Goal: Task Accomplishment & Management: Manage account settings

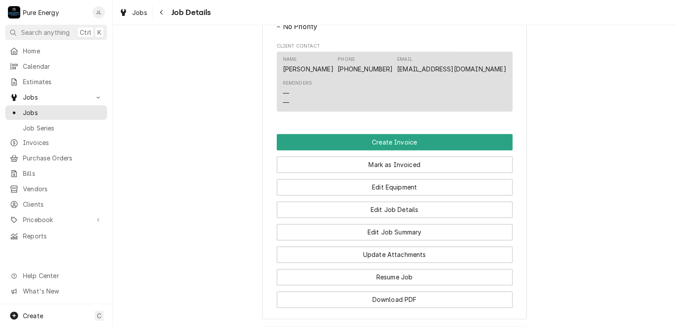
scroll to position [582, 0]
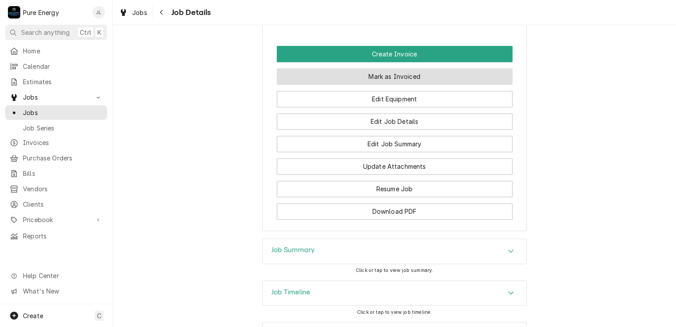
click at [362, 85] on button "Mark as Invoiced" at bounding box center [395, 76] width 236 height 16
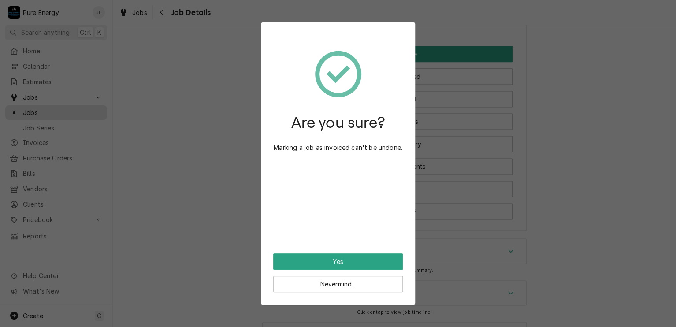
click at [595, 125] on div "Are you sure? Marking a job as invoiced can't be undone. Yes Nevermind..." at bounding box center [338, 163] width 676 height 327
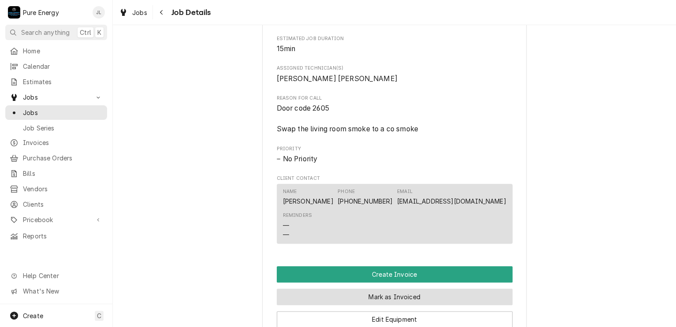
scroll to position [406, 0]
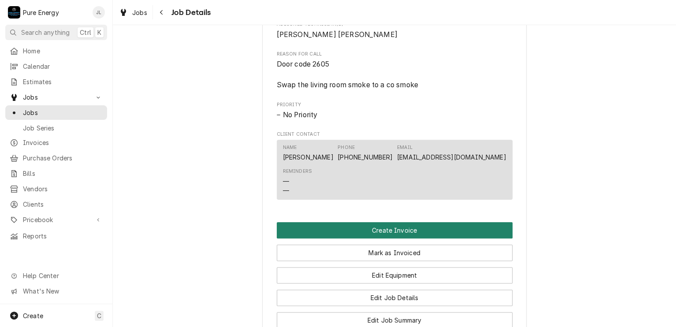
click at [381, 239] on button "Create Invoice" at bounding box center [395, 230] width 236 height 16
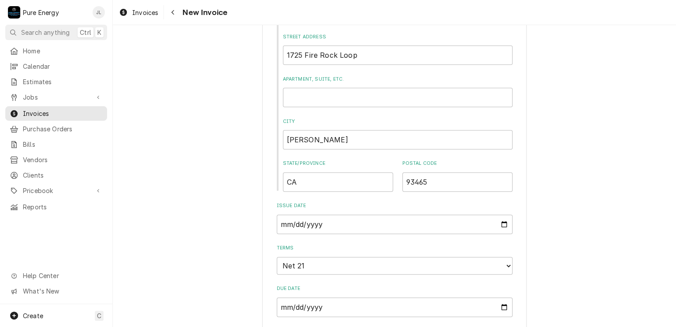
scroll to position [661, 0]
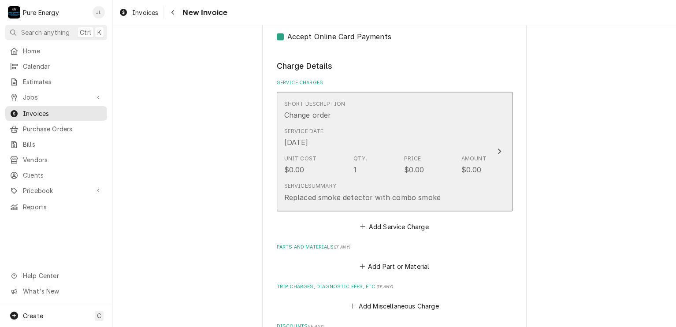
click at [369, 118] on div "Short Description Change order" at bounding box center [385, 110] width 202 height 27
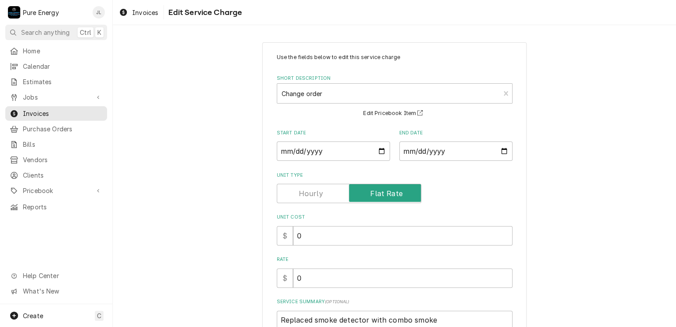
scroll to position [99, 0]
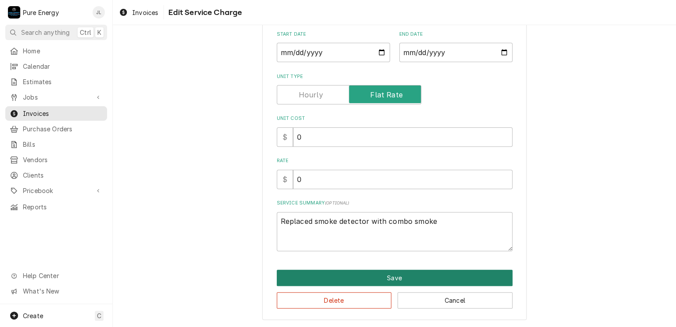
click at [400, 273] on button "Save" at bounding box center [395, 278] width 236 height 16
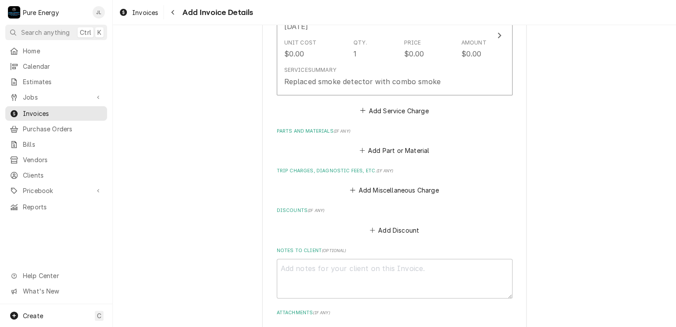
scroll to position [733, 0]
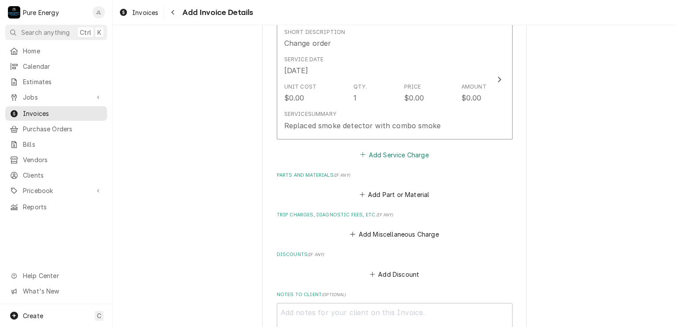
click at [376, 151] on button "Add Service Charge" at bounding box center [394, 154] width 71 height 12
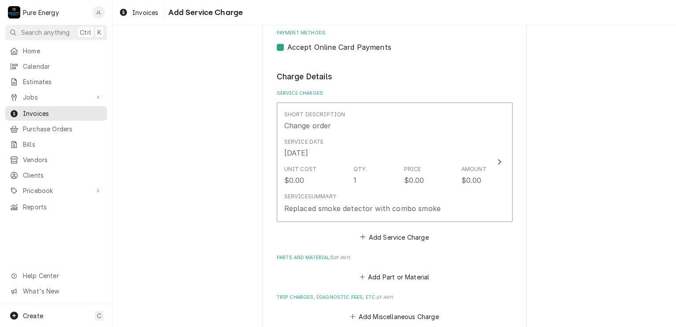
scroll to position [650, 0]
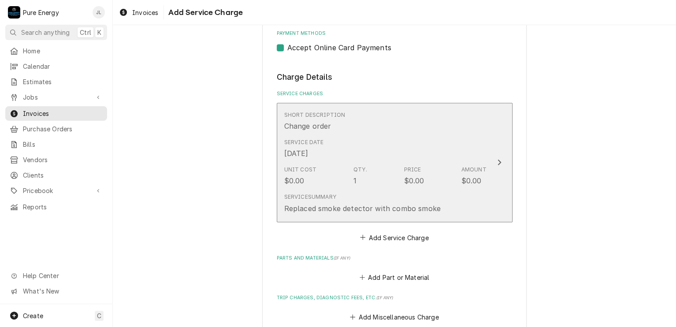
click at [335, 141] on div "Service Date Aug 4, 2025" at bounding box center [385, 148] width 202 height 27
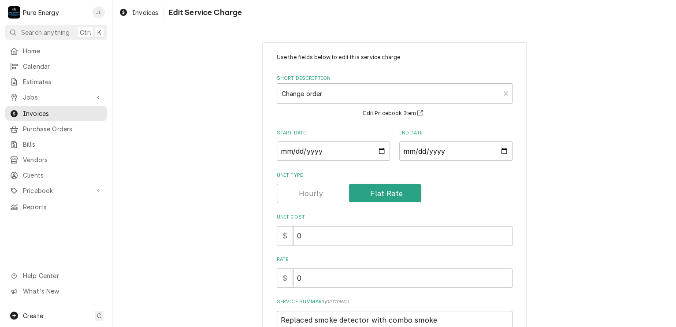
scroll to position [88, 0]
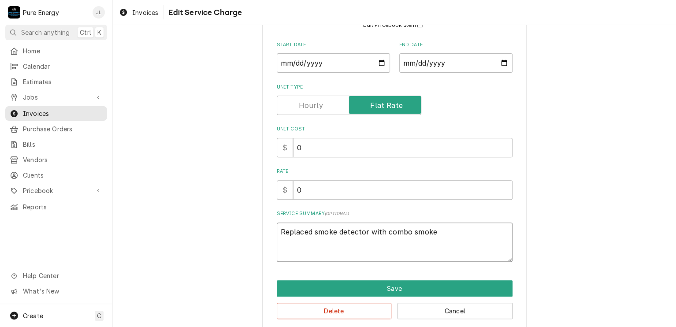
click at [447, 233] on textarea "Replaced smoke detector with combo smoke" at bounding box center [395, 243] width 236 height 40
type textarea "x"
type textarea "Replaced smoke detector with combo smoke."
type textarea "x"
type textarea "Replaced smoke detector with combo smoke."
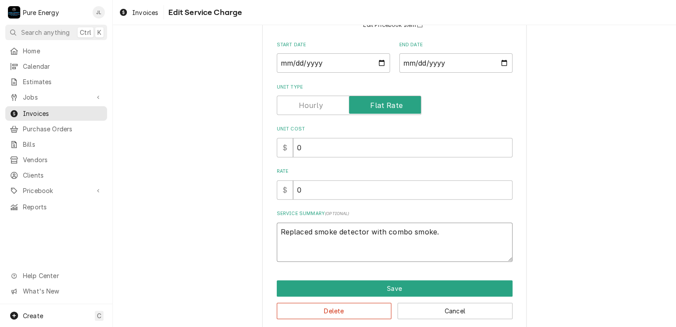
type textarea "x"
type textarea "Replaced smoke detector with combo smoke."
type textarea "x"
type textarea "Replaced smoke detector with combo smoke. N"
type textarea "x"
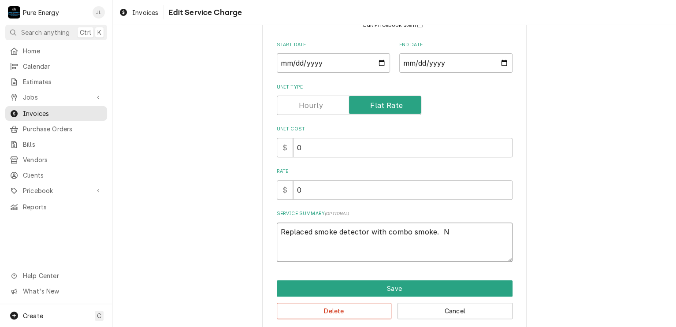
type textarea "Replaced smoke detector with combo smoke. No"
type textarea "x"
type textarea "Replaced smoke detector with combo smoke. No"
type textarea "x"
type textarea "Replaced smoke detector with combo smoke. No c"
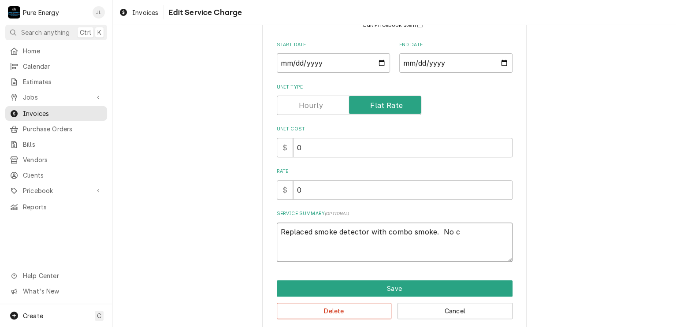
type textarea "x"
type textarea "Replaced smoke detector with combo smoke. No ch"
type textarea "x"
type textarea "Replaced smoke detector with combo smoke. No cha"
type textarea "x"
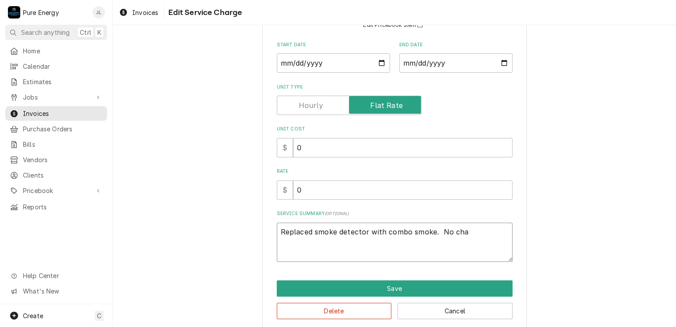
type textarea "Replaced smoke detector with combo smoke. No char"
type textarea "x"
type textarea "Replaced smoke detector with combo smoke. No charg"
type textarea "x"
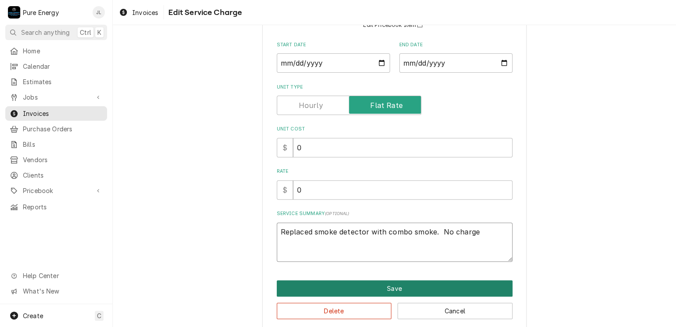
type textarea "Replaced smoke detector with combo smoke. No charge"
click at [418, 294] on button "Save" at bounding box center [395, 288] width 236 height 16
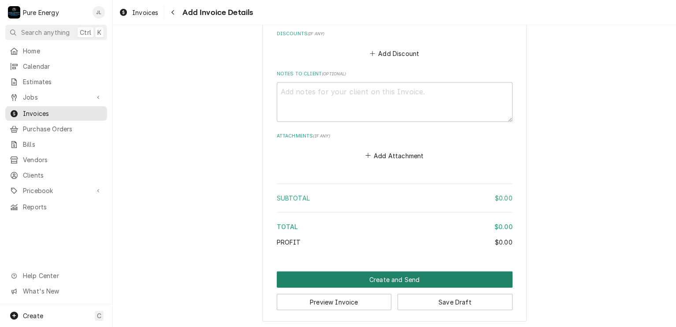
click at [430, 278] on button "Create and Send" at bounding box center [395, 280] width 236 height 16
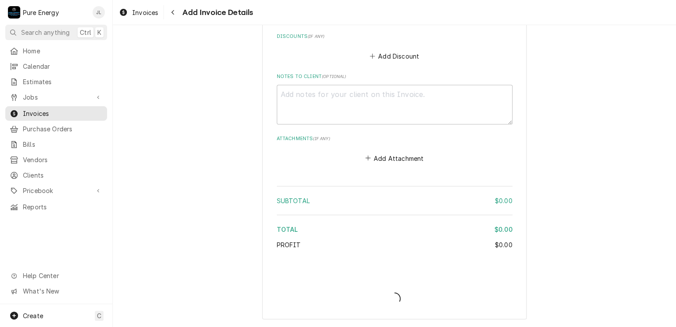
scroll to position [949, 0]
type textarea "x"
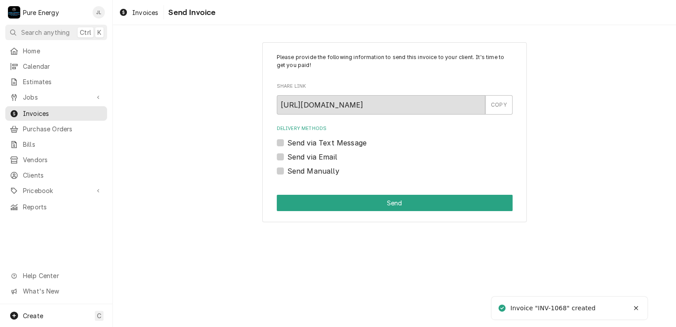
click at [288, 172] on label "Send Manually" at bounding box center [314, 171] width 52 height 11
click at [288, 172] on input "Send Manually" at bounding box center [406, 175] width 236 height 19
checkbox input "true"
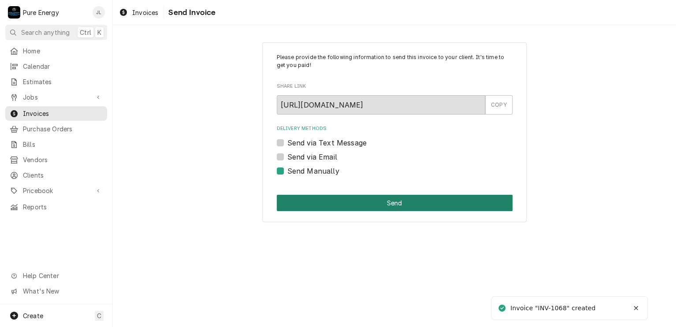
click at [348, 199] on button "Send" at bounding box center [395, 203] width 236 height 16
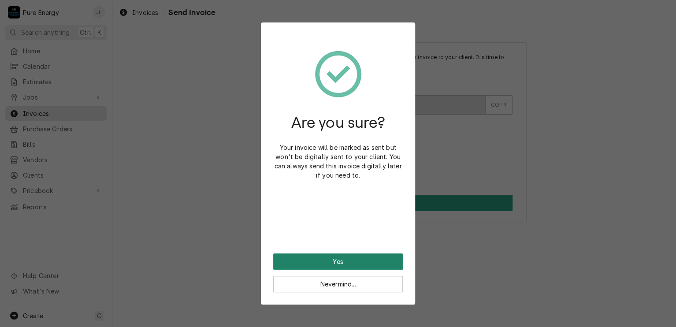
click at [325, 261] on button "Yes" at bounding box center [338, 262] width 130 height 16
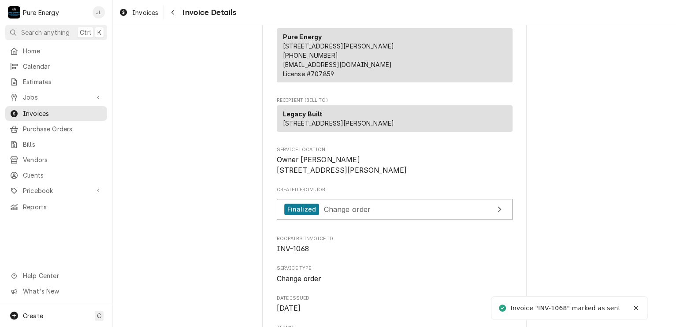
scroll to position [132, 0]
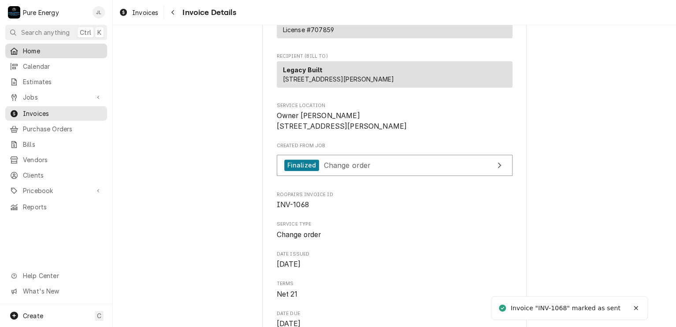
click at [52, 52] on span "Home" at bounding box center [63, 50] width 80 height 9
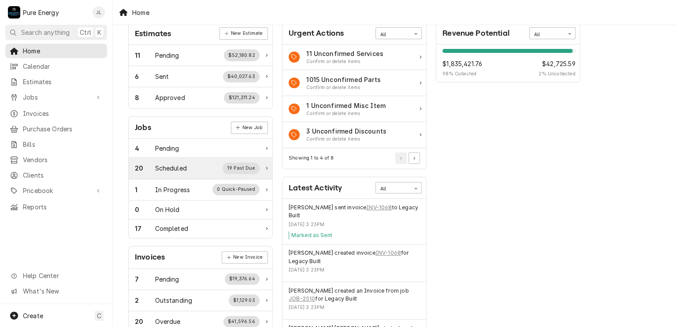
scroll to position [88, 0]
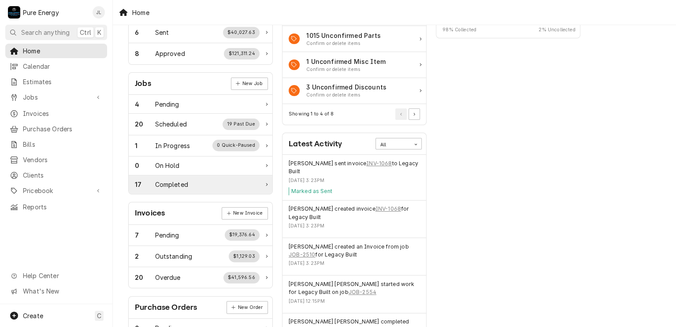
click at [183, 183] on div "Completed" at bounding box center [171, 184] width 33 height 9
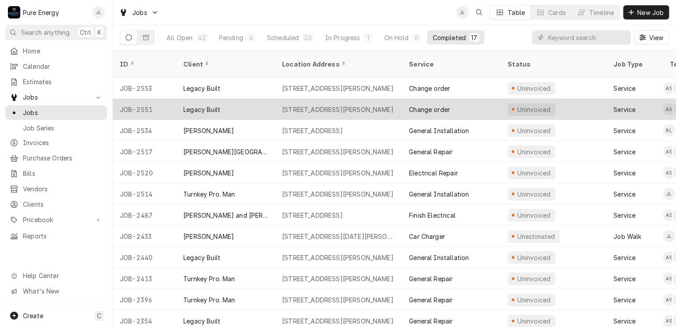
click at [320, 105] on div "[STREET_ADDRESS][PERSON_NAME]" at bounding box center [338, 109] width 112 height 9
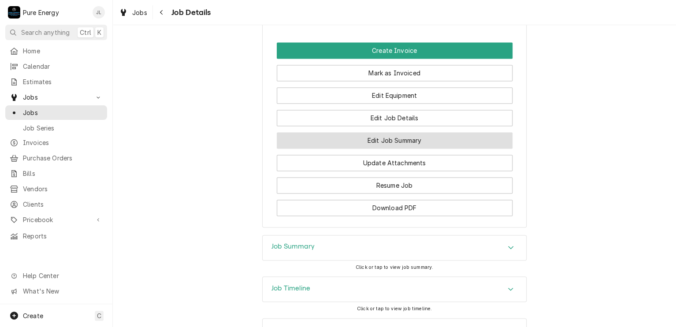
scroll to position [658, 0]
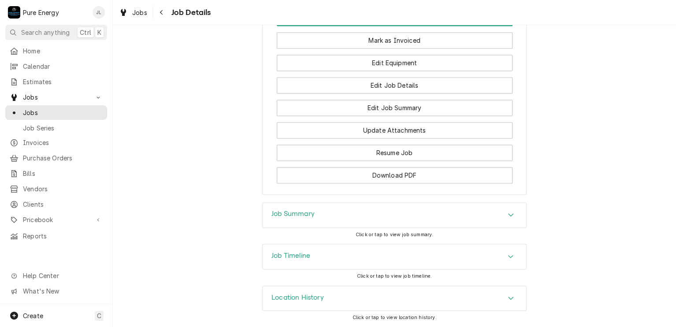
click at [302, 210] on h3 "Job Summary" at bounding box center [293, 214] width 43 height 8
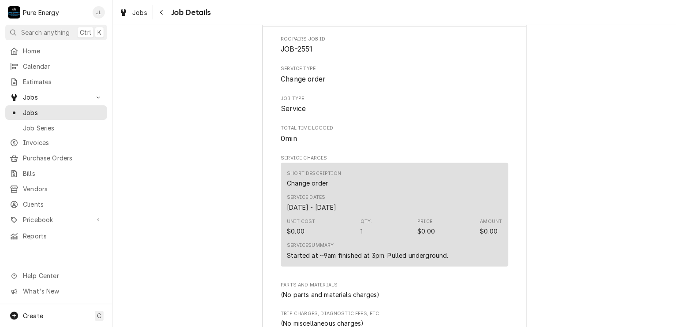
scroll to position [587, 0]
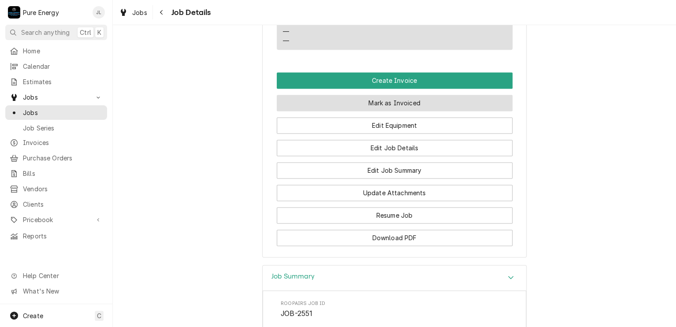
click at [406, 111] on button "Mark as Invoiced" at bounding box center [395, 103] width 236 height 16
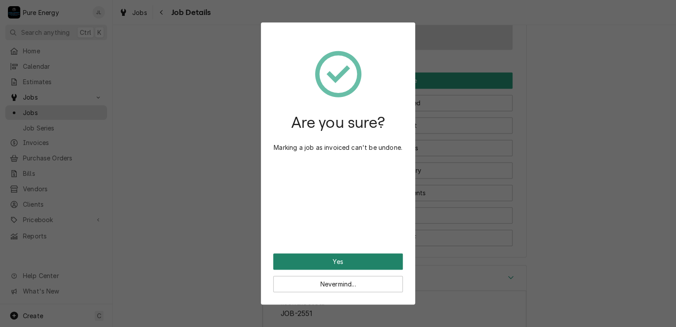
click at [373, 256] on button "Yes" at bounding box center [338, 262] width 130 height 16
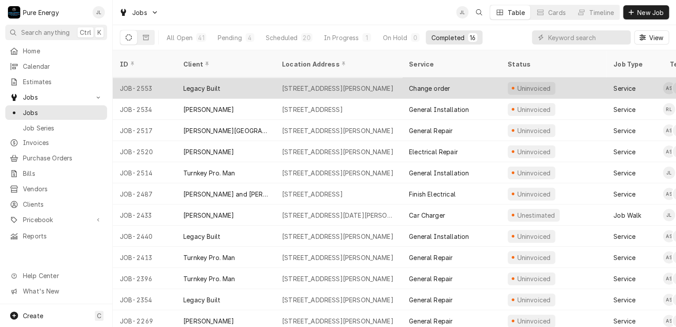
click at [338, 84] on div "[STREET_ADDRESS][PERSON_NAME]" at bounding box center [338, 88] width 112 height 9
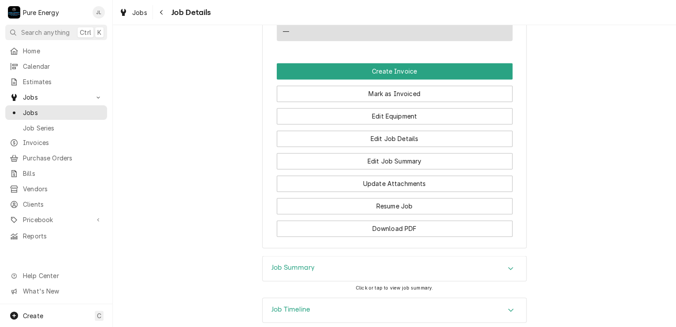
scroll to position [679, 0]
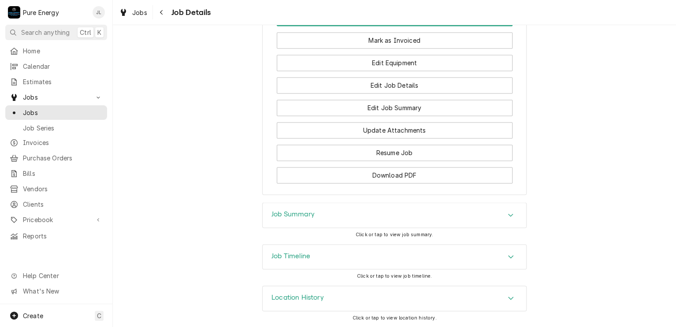
click at [364, 216] on div "Job Summary" at bounding box center [395, 215] width 264 height 25
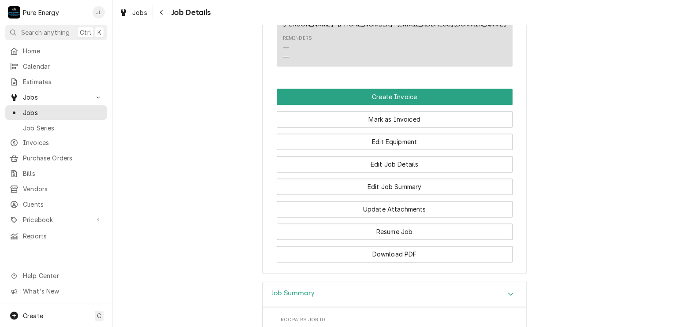
scroll to position [548, 0]
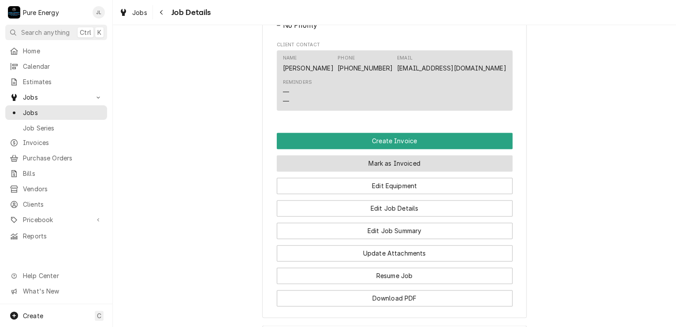
click at [392, 169] on button "Mark as Invoiced" at bounding box center [395, 163] width 236 height 16
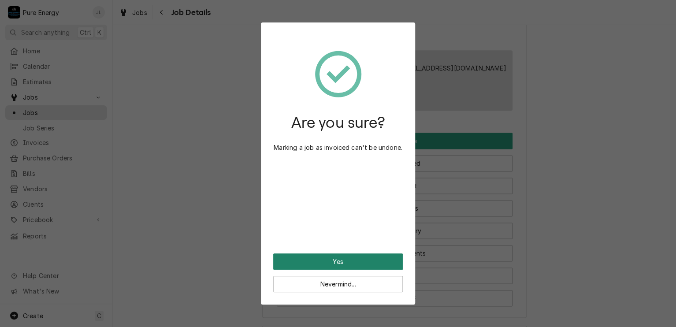
click at [347, 260] on button "Yes" at bounding box center [338, 262] width 130 height 16
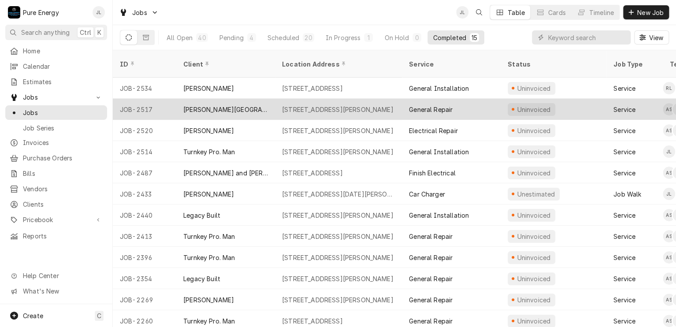
click at [341, 105] on div "[STREET_ADDRESS][PERSON_NAME]" at bounding box center [338, 109] width 112 height 9
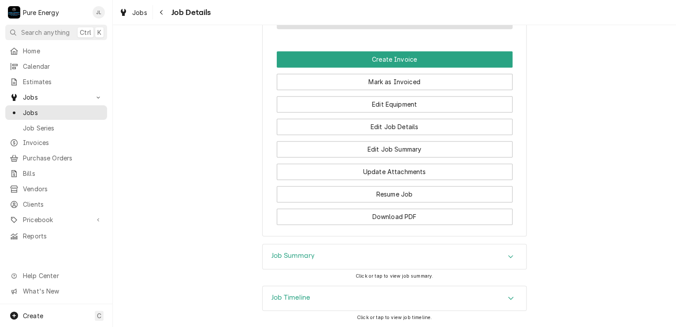
scroll to position [667, 0]
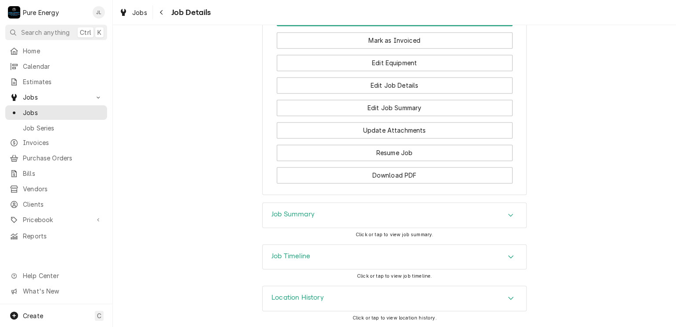
click at [355, 217] on div "Job Summary" at bounding box center [395, 215] width 264 height 25
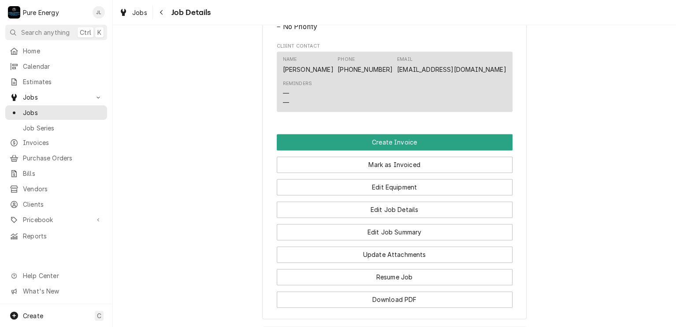
scroll to position [490, 0]
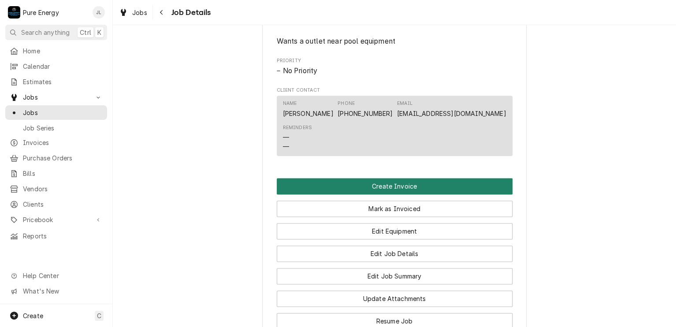
click at [401, 194] on button "Create Invoice" at bounding box center [395, 186] width 236 height 16
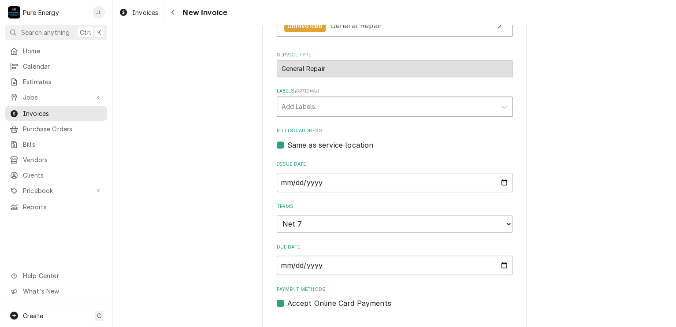
scroll to position [353, 0]
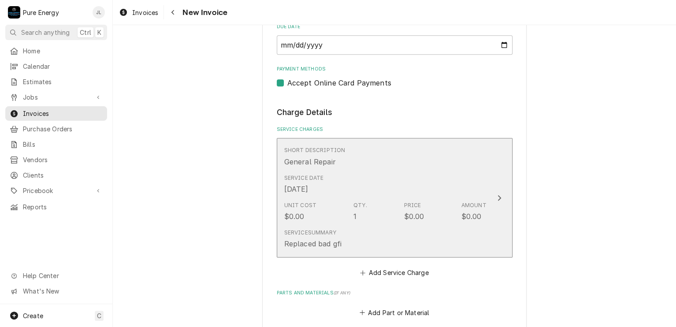
click at [436, 162] on div "Short Description General Repair" at bounding box center [385, 156] width 202 height 27
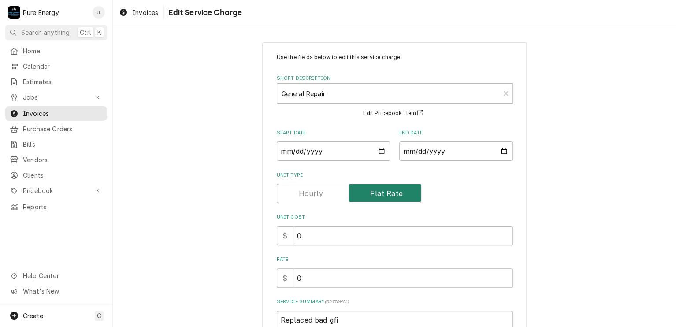
scroll to position [99, 0]
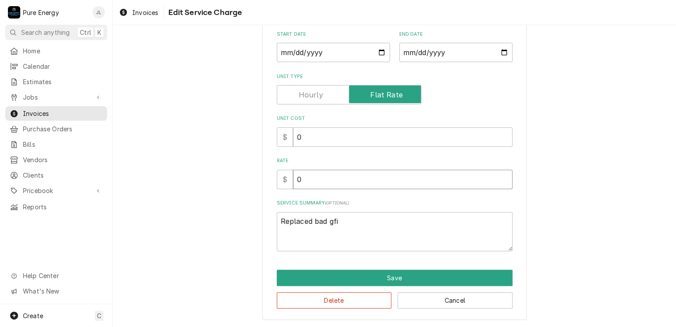
click at [319, 184] on input "0" at bounding box center [403, 179] width 220 height 19
type textarea "x"
type input "1"
type textarea "x"
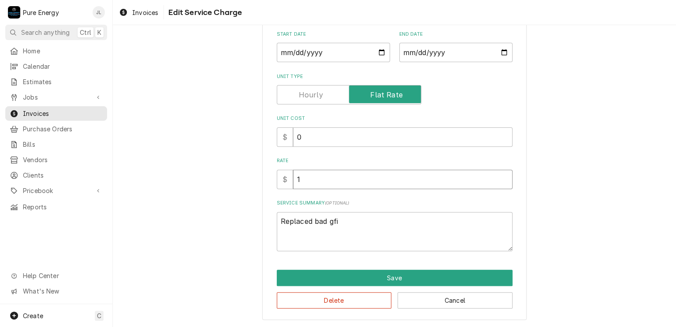
type input "18"
type textarea "x"
type input "186"
type textarea "x"
type input "186.2"
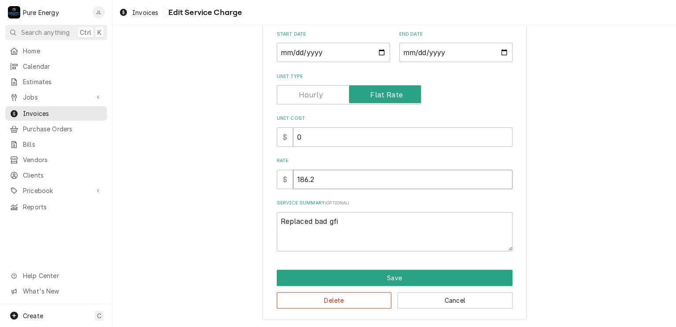
type textarea "x"
type input "186.20"
drag, startPoint x: 341, startPoint y: 221, endPoint x: 264, endPoint y: 220, distance: 76.7
click at [264, 220] on div "Use the fields below to edit this service charge Short Description General Repa…" at bounding box center [394, 132] width 265 height 377
type textarea "x"
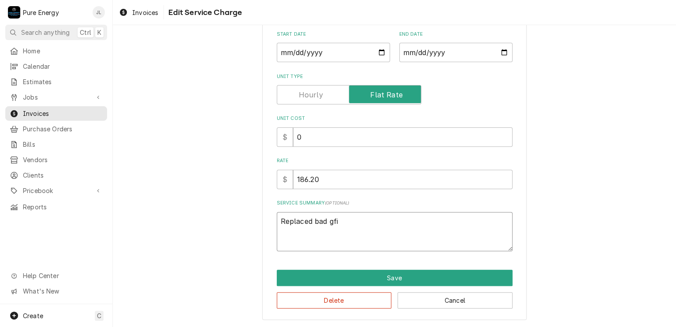
type textarea "R"
type textarea "x"
type textarea "Reo"
type textarea "x"
type textarea "Re"
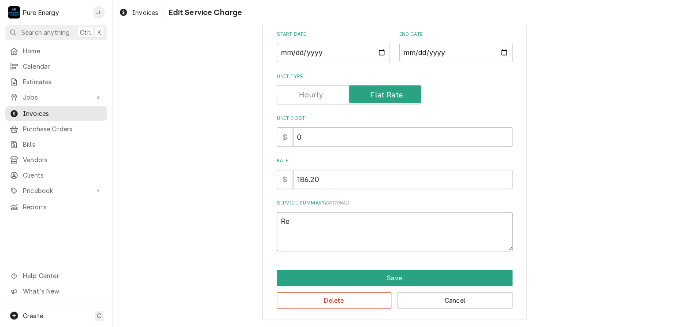
type textarea "x"
type textarea "Rep"
type textarea "x"
type textarea "Repo"
type textarea "x"
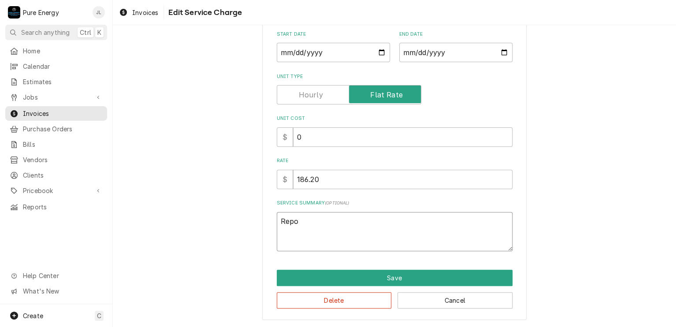
type textarea "Repor"
type textarea "x"
type textarea "Report"
type textarea "x"
type textarea "Reporte"
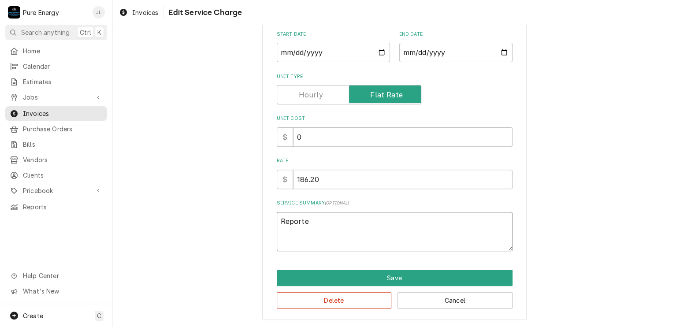
type textarea "x"
type textarea "Reported"
type textarea "x"
type textarea "Reported"
type textarea "x"
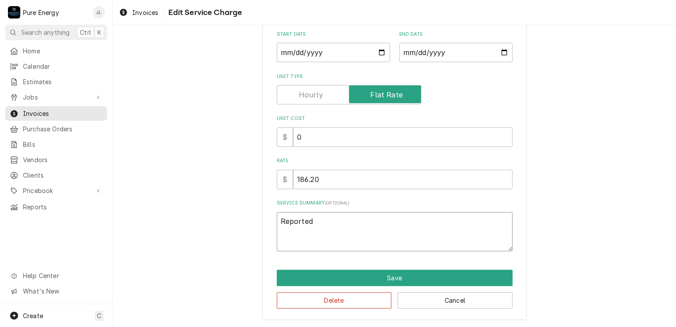
type textarea "Reported t"
type textarea "x"
type textarea "Reported th"
type textarea "x"
type textarea "Reported tha"
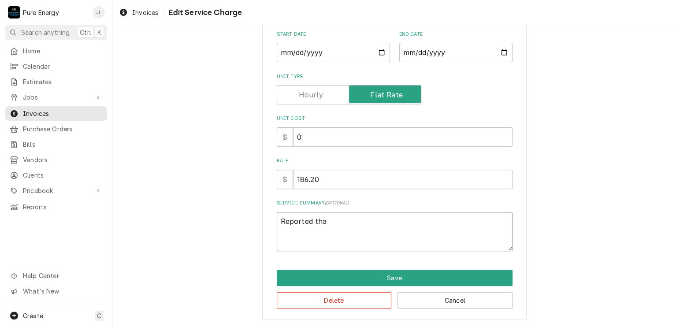
type textarea "x"
type textarea "Reported that"
type textarea "x"
type textarea "Reported that"
type textarea "x"
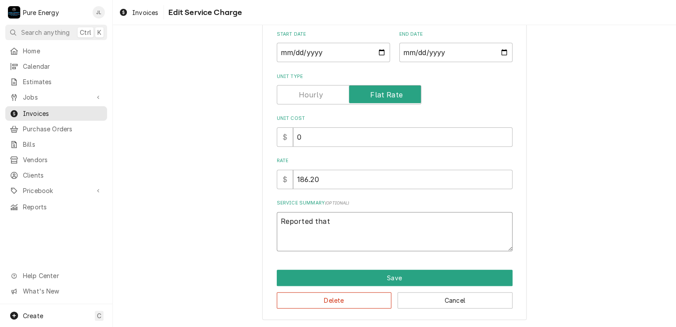
type textarea "Reported that t"
type textarea "x"
type textarea "Reported that th"
type textarea "x"
type textarea "Reported that the"
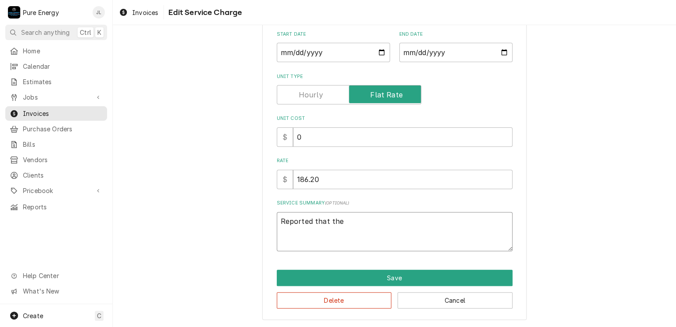
type textarea "x"
type textarea "Reported that ther"
type textarea "x"
type textarea "Reported that there"
type textarea "x"
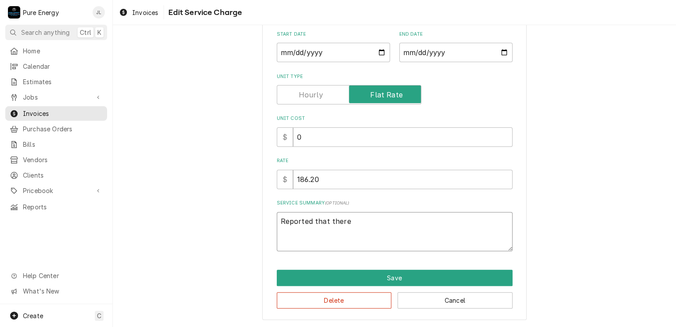
type textarea "Reported that there"
type textarea "x"
type textarea "Reported that there w"
type textarea "x"
type textarea "Reported that there wa"
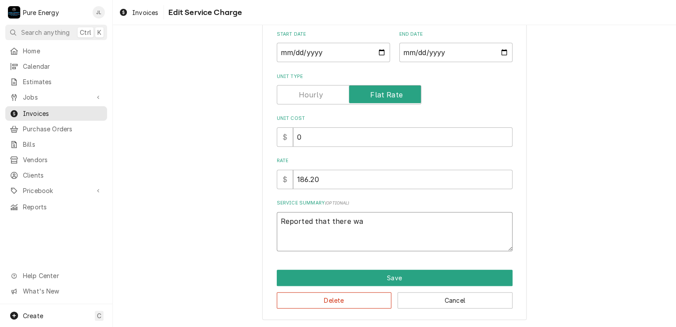
type textarea "x"
type textarea "Reported that there was"
type textarea "x"
type textarea "Reported that there was"
type textarea "x"
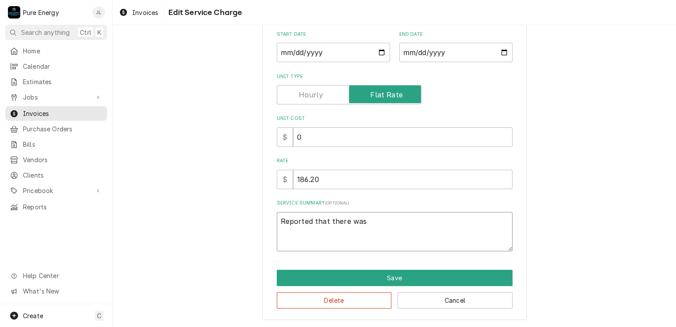
type textarea "Reported that there was p"
type textarea "x"
type textarea "Reported that there was po"
type textarea "x"
type textarea "Reported that there was pow"
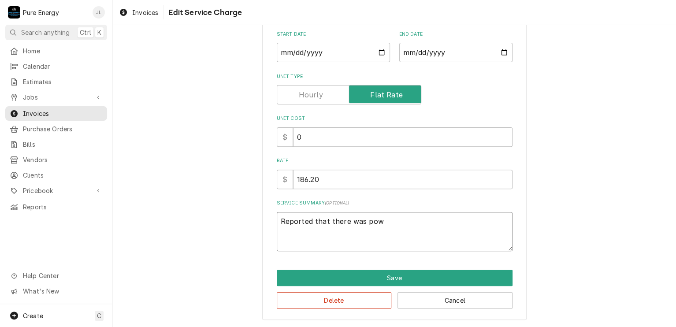
type textarea "x"
type textarea "Reported that there was power"
type textarea "x"
type textarea "Reported that there was power"
type textarea "x"
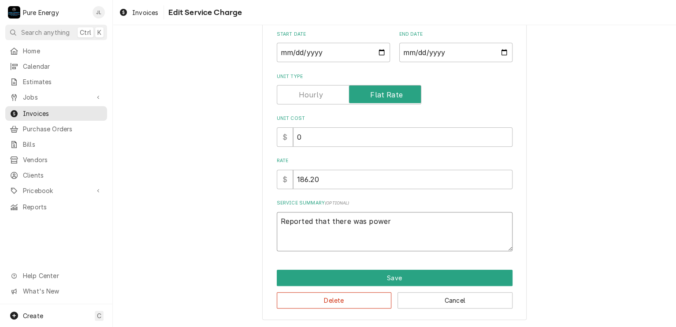
type textarea "Reported that there was power o"
type textarea "x"
type textarea "Reported that there was power of"
type textarea "x"
type textarea "Reported that there was power off"
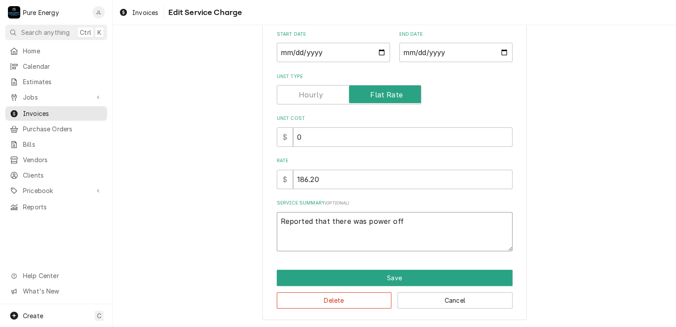
type textarea "x"
type textarea "Reported that there was power off"
type textarea "x"
type textarea "Reported that there was power off i"
type textarea "x"
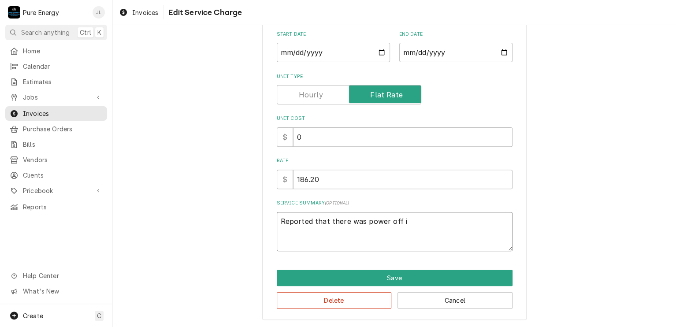
type textarea "Reported that there was power off in"
type textarea "x"
type textarea "Reported that there was power off in"
type textarea "x"
type textarea "Reported that there was power off in p"
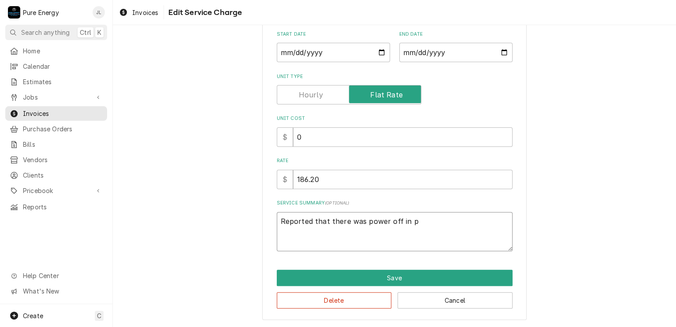
type textarea "x"
type textarea "Reported that there was power off in pl"
type textarea "x"
type textarea "Reported that there was power off in pla"
type textarea "x"
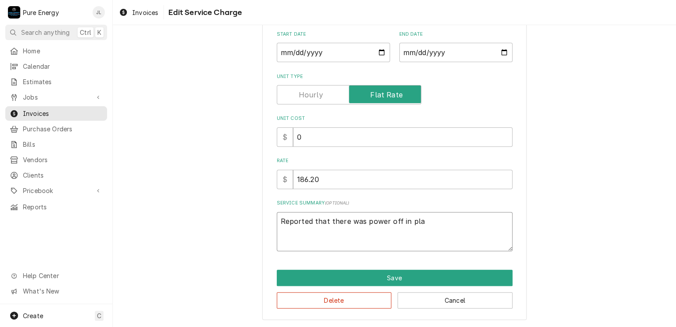
type textarea "Reported that there was power off in plae"
type textarea "x"
type textarea "Reported that there was power off in plaes"
type textarea "x"
type textarea "Reported that there was power off in plaes"
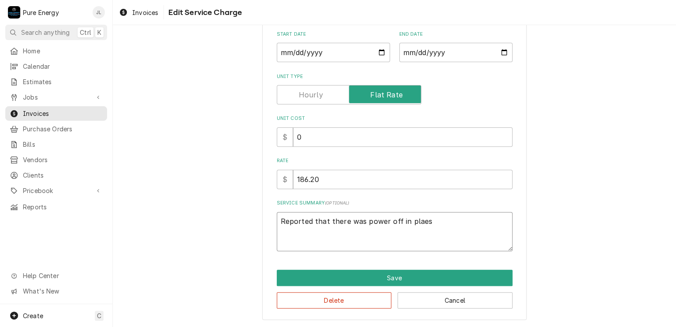
type textarea "x"
type textarea "Reported that there was power off in plaes"
type textarea "x"
type textarea "Reported that there was power off in plae"
type textarea "x"
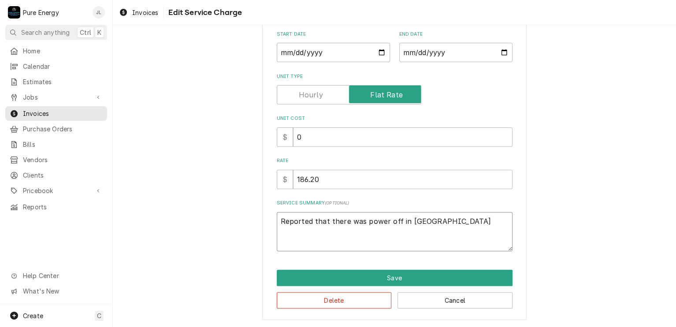
type textarea "Reported that there was power off in pla"
type textarea "x"
type textarea "Reported that there was power off in plac"
type textarea "x"
type textarea "Reported that there was power off in place"
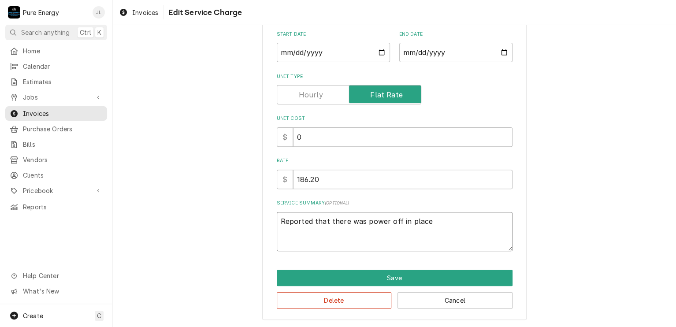
type textarea "x"
type textarea "Reported that there was power off in places"
type textarea "x"
type textarea "Reported that there was power off in places i"
type textarea "x"
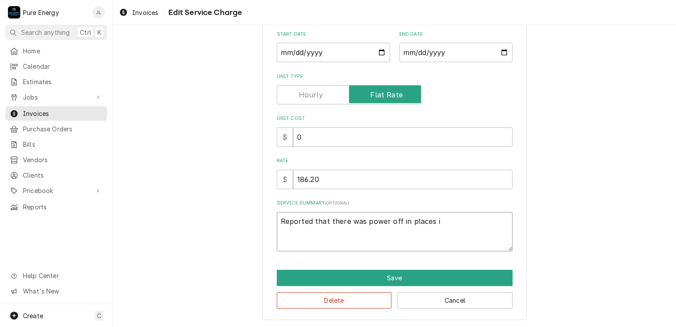
type textarea "Reported that there was power off in places in"
type textarea "x"
type textarea "Reported that there was power off in places in"
type textarea "x"
type textarea "Reported that there was power off in places in s"
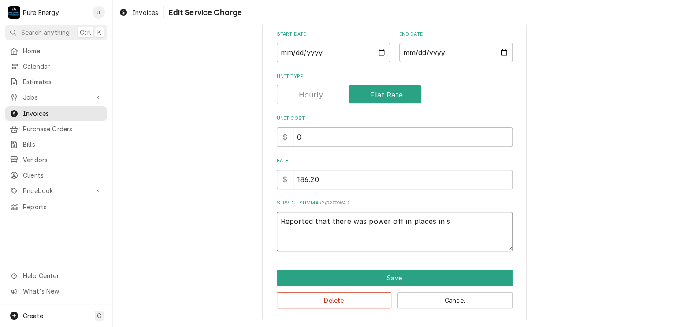
type textarea "x"
type textarea "Reported that there was power off in places in sh"
type textarea "x"
type textarea "Reported that there was power off in places in sho"
type textarea "x"
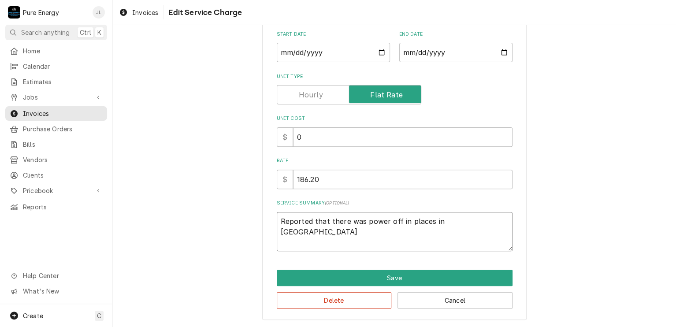
type textarea "Reported that there was power off in places in shop"
type textarea "x"
type textarea "Reported that there was power off in places in shop"
type textarea "x"
type textarea "Reported that there was power off in places in shop a"
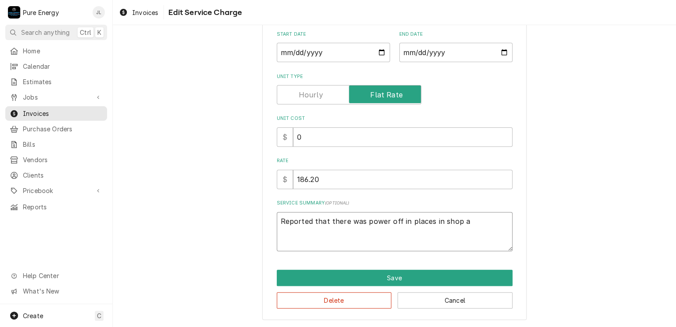
type textarea "x"
type textarea "Reported that there was power off in places in shop ar"
type textarea "x"
type textarea "Reported that there was power off in places in shop are"
type textarea "x"
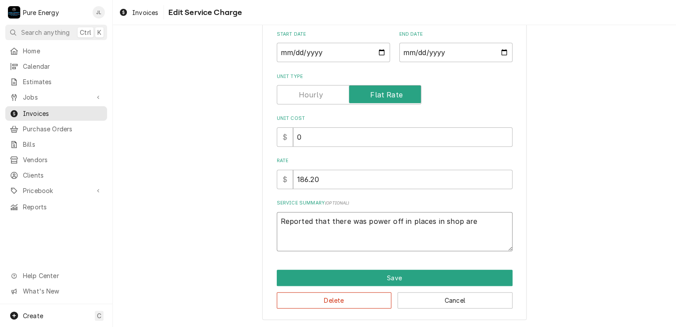
type textarea "Reported that there was power off in places in shop area"
type textarea "x"
type textarea "Reported that there was power off in places in shop area."
type textarea "x"
type textarea "Reported that there was power off in places in shop area."
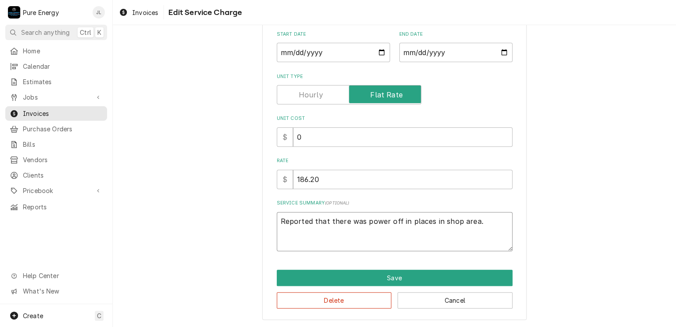
type textarea "x"
type textarea "Reported that there was power off in places in shop area. W"
type textarea "x"
type textarea "Reported that there was power off in places in shop area. We"
type textarea "x"
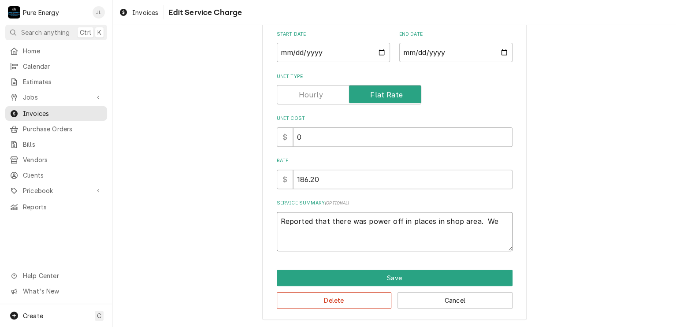
type textarea "Reported that there was power off in places in shop area. We"
type textarea "x"
type textarea "Reported that there was power off in places in shop area. We t"
type textarea "x"
type textarea "Reported that there was power off in places in shop area. We tro"
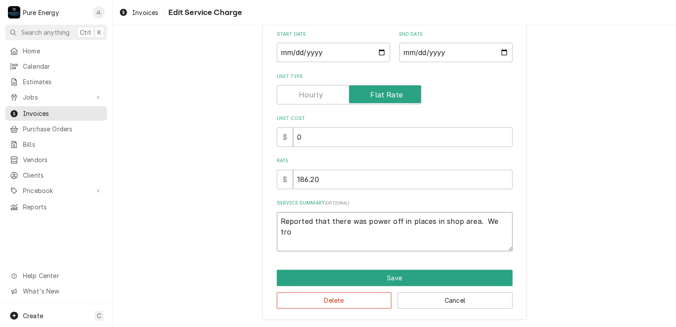
type textarea "x"
type textarea "Reported that there was power off in places in shop area. We trob"
type textarea "x"
type textarea "Reported that there was power off in places in shop area. We trobl"
type textarea "x"
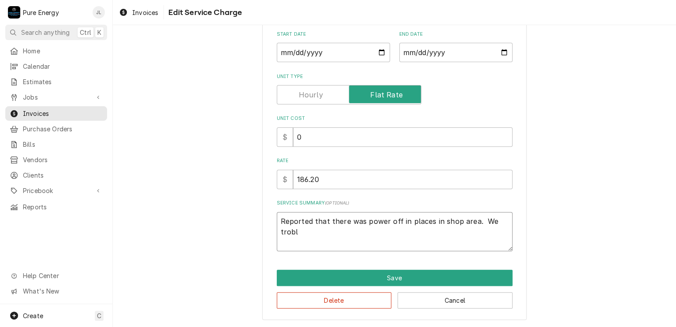
type textarea "Reported that there was power off in places in shop area. We troble"
type textarea "x"
type textarea "Reported that there was power off in places in shop area. We troble"
type textarea "x"
type textarea "Reported that there was power off in places in shop area. We troble"
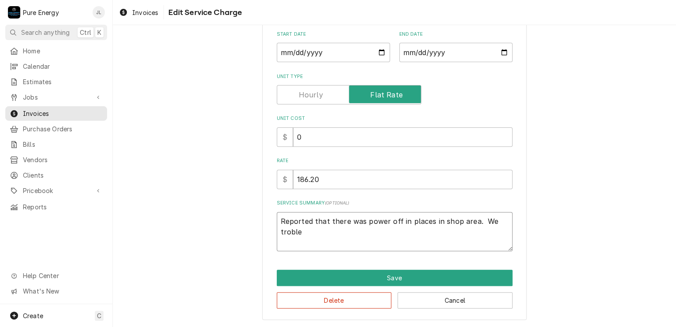
type textarea "x"
type textarea "Reported that there was power off in places in shop area. We trobl"
type textarea "x"
type textarea "Reported that there was power off in places in shop area. We trob"
type textarea "x"
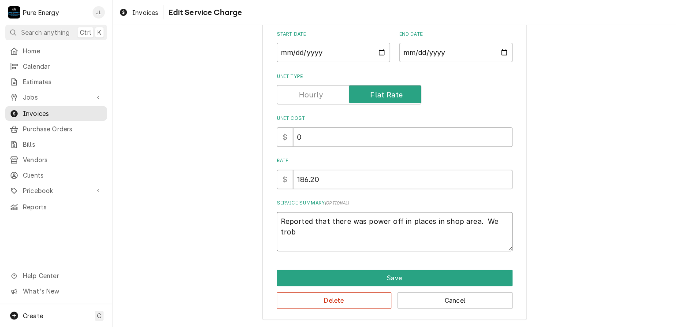
type textarea "Reported that there was power off in places in shop area. We tro"
type textarea "x"
type textarea "Reported that there was power off in places in shop area. We trou"
type textarea "x"
type textarea "Reported that there was power off in places in shop area. We troub"
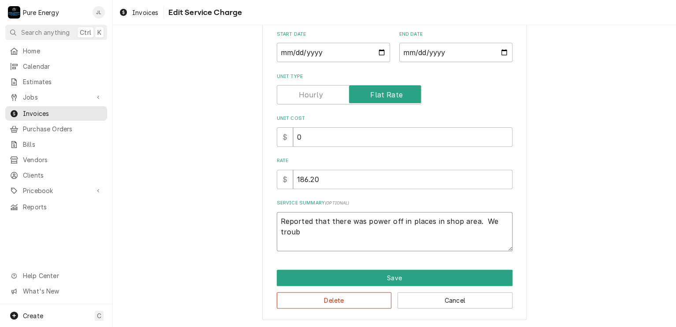
type textarea "x"
type textarea "Reported that there was power off in places in shop area. We troubl"
type textarea "x"
type textarea "Reported that there was power off in places in shop area. We trouble"
type textarea "x"
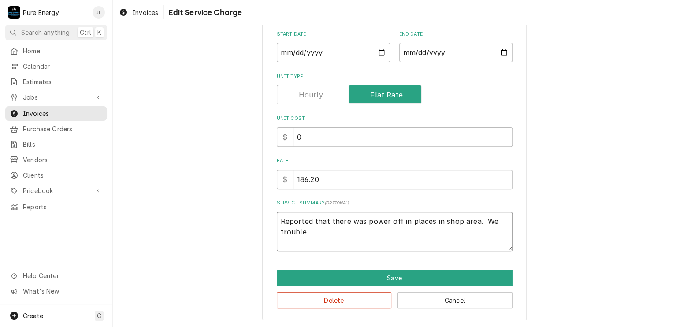
type textarea "Reported that there was power off in places in shop area. We trouble s"
type textarea "x"
type textarea "Reported that there was power off in places in shop area. We trouble sh"
type textarea "x"
type textarea "Reported that there was power off in places in shop area. We trouble sho"
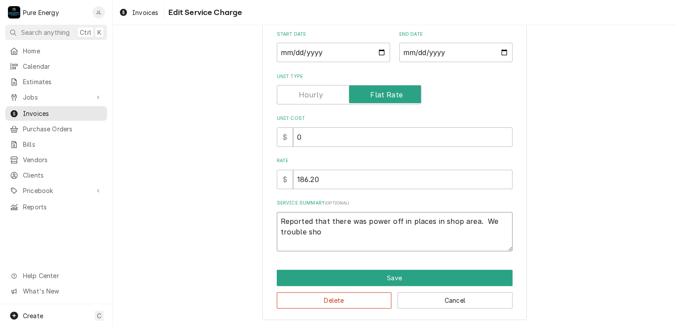
type textarea "x"
type textarea "Reported that there was power off in places in shop area. We trouble shot"
type textarea "x"
type textarea "Reported that there was power off in places in shop area. We trouble shot"
type textarea "x"
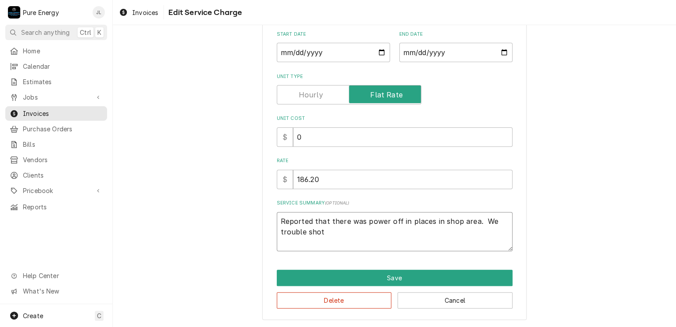
type textarea "Reported that there was power off in places in shop area. We trouble shot i"
type textarea "x"
type textarea "Reported that there was power off in places in shop area. We trouble shot it"
type textarea "x"
type textarea "Reported that there was power off in places in shop area. We trouble shot it"
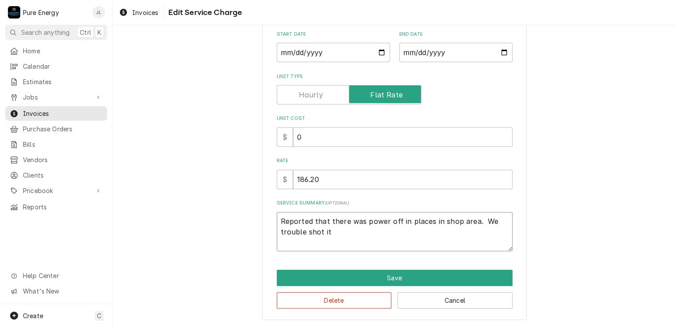
type textarea "x"
type textarea "Reported that there was power off in places in shop area. We trouble shot it a"
type textarea "x"
type textarea "Reported that there was power off in places in shop area. We trouble shot it an"
type textarea "x"
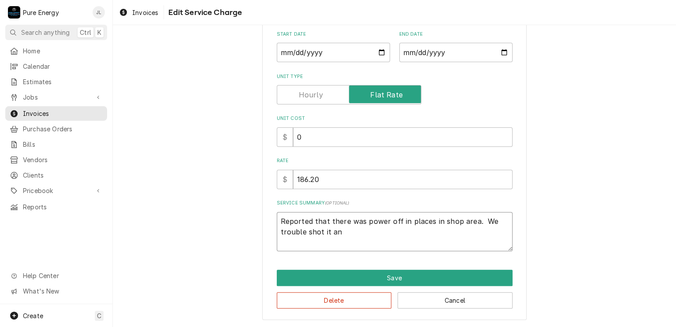
type textarea "Reported that there was power off in places in shop area. We trouble shot it and"
type textarea "x"
type textarea "Reported that there was power off in places in shop area. We trouble shot it and"
type textarea "x"
type textarea "Reported that there was power off in places in shop area. We trouble shot it an…"
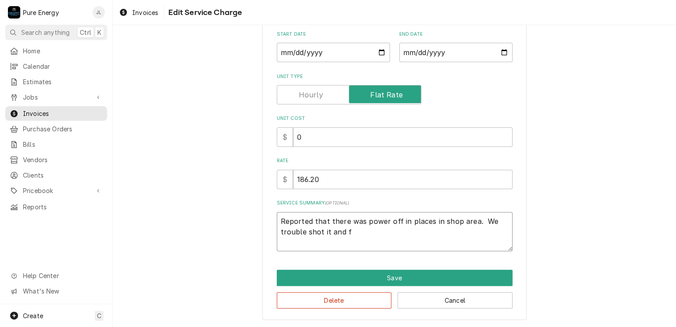
type textarea "x"
type textarea "Reported that there was power off in places in shop area. We trouble shot it an…"
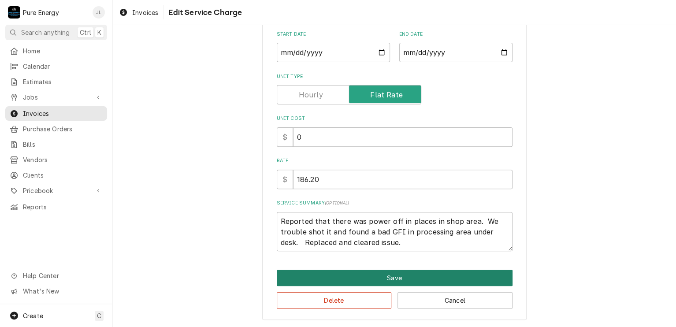
click at [422, 272] on button "Save" at bounding box center [395, 278] width 236 height 16
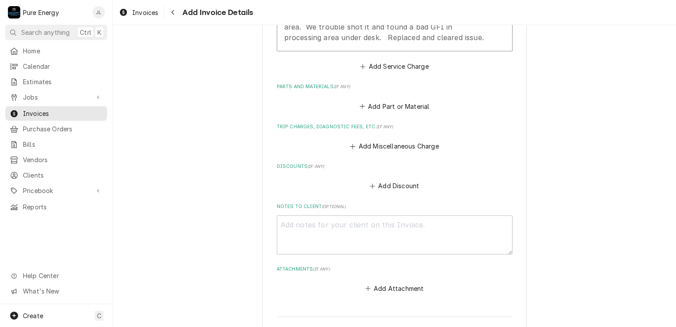
scroll to position [536, 0]
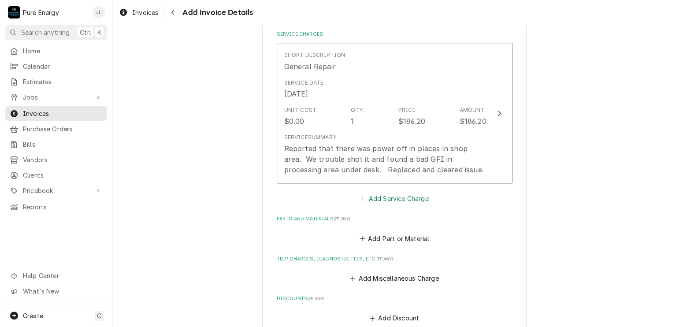
click at [389, 199] on button "Add Service Charge" at bounding box center [394, 199] width 71 height 12
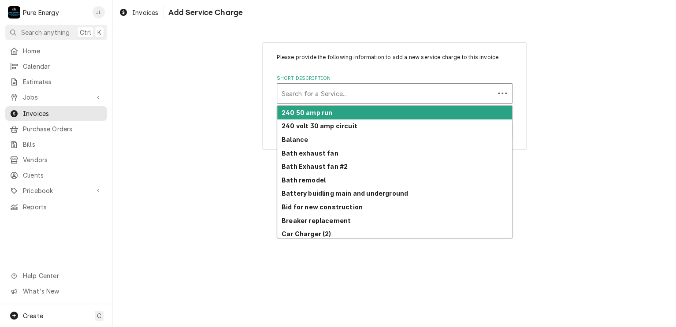
click at [326, 95] on div "Short Description" at bounding box center [386, 94] width 209 height 16
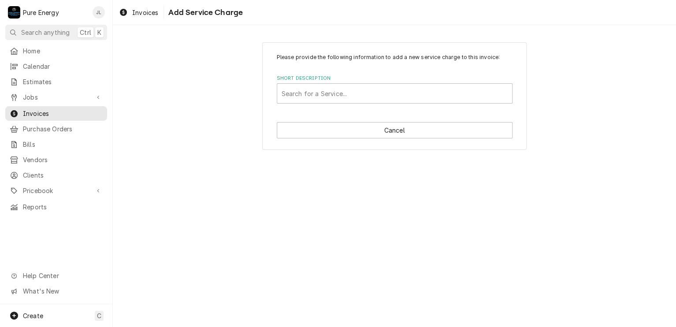
click at [558, 162] on div "Please provide the following information to add a new service charge to this in…" at bounding box center [395, 176] width 564 height 302
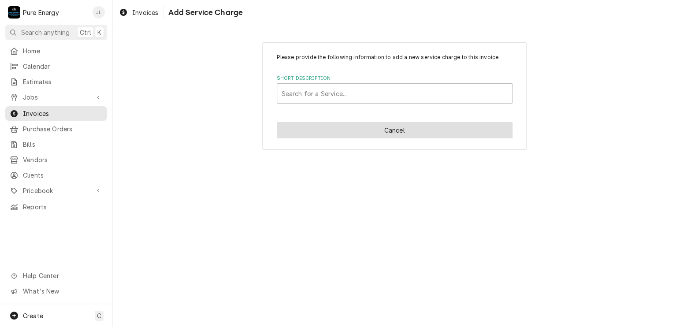
click at [390, 130] on button "Cancel" at bounding box center [395, 130] width 236 height 16
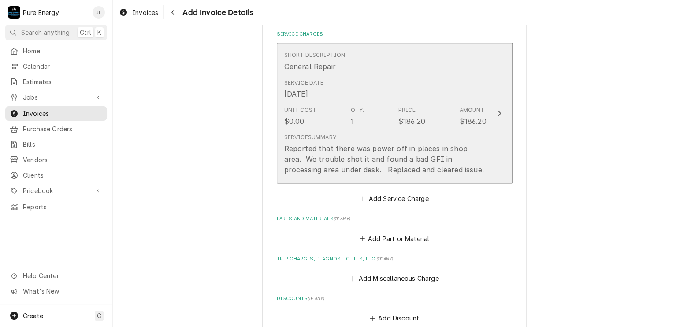
scroll to position [526, 0]
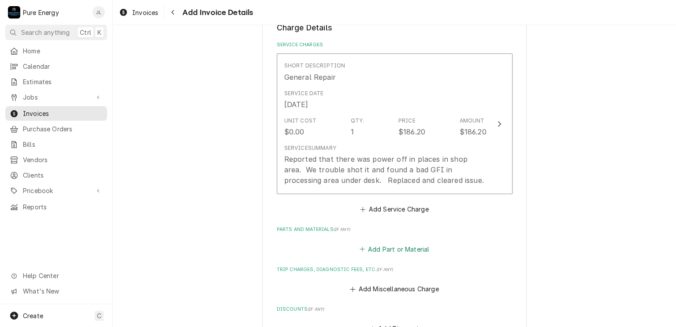
click at [386, 246] on button "Add Part or Material" at bounding box center [394, 249] width 73 height 12
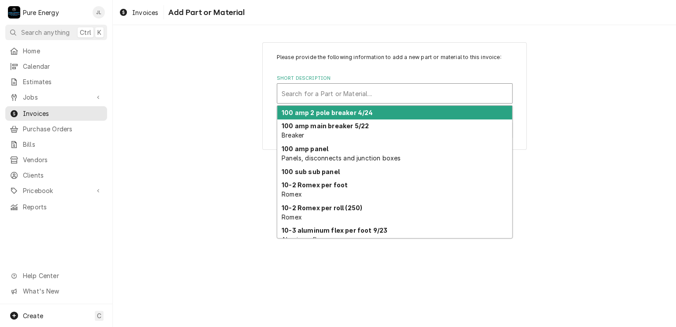
click at [334, 96] on div "Short Description" at bounding box center [395, 94] width 226 height 16
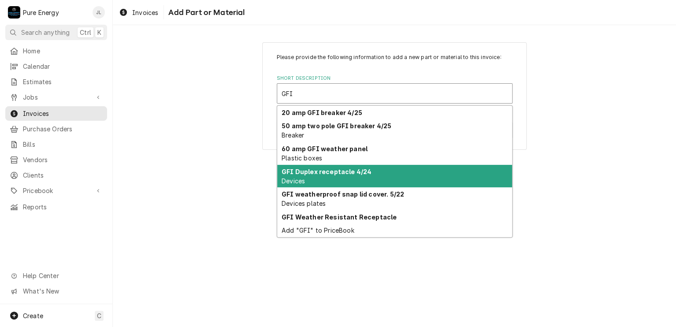
click at [358, 179] on div "GFI Duplex receptacle 4/24 Devices" at bounding box center [394, 176] width 235 height 23
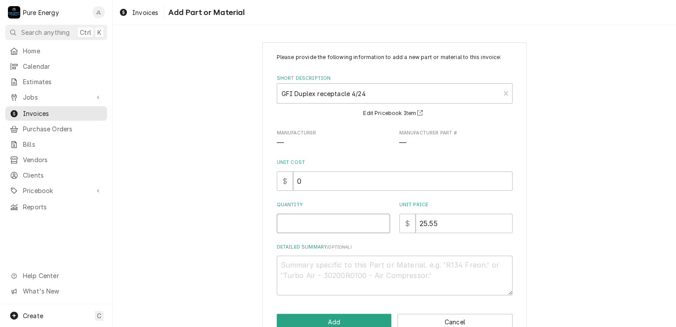
click at [323, 224] on input "Quantity" at bounding box center [333, 223] width 113 height 19
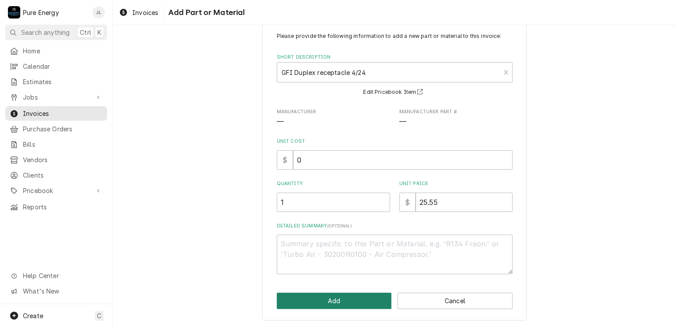
click at [332, 301] on button "Add" at bounding box center [334, 301] width 115 height 16
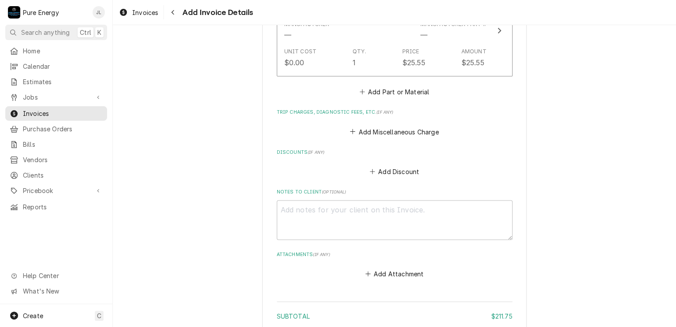
scroll to position [897, 0]
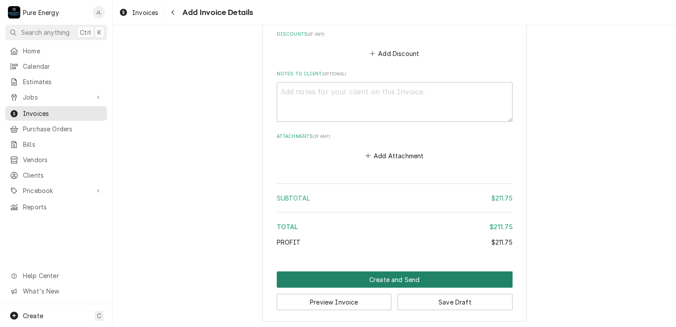
click at [404, 280] on button "Create and Send" at bounding box center [395, 280] width 236 height 16
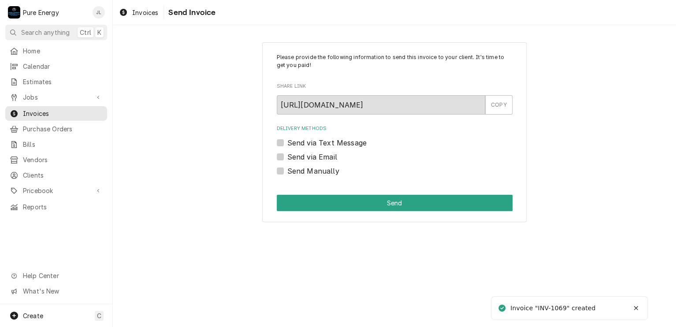
click at [288, 170] on label "Send Manually" at bounding box center [314, 171] width 52 height 11
click at [288, 170] on input "Send Manually" at bounding box center [406, 175] width 236 height 19
checkbox input "true"
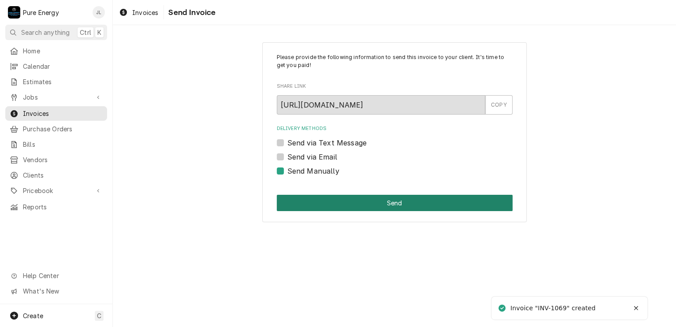
click at [326, 201] on button "Send" at bounding box center [395, 203] width 236 height 16
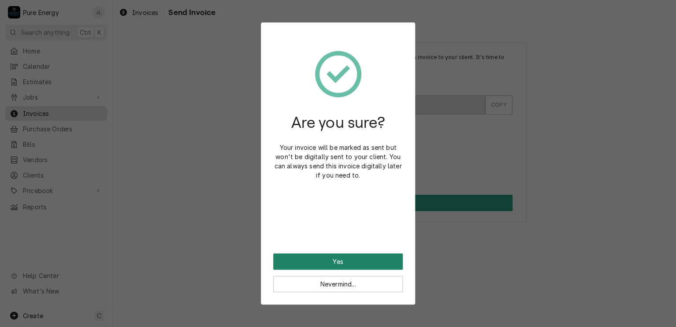
click at [326, 258] on button "Yes" at bounding box center [338, 262] width 130 height 16
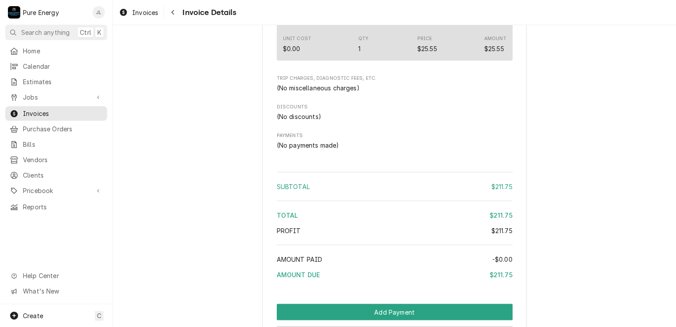
scroll to position [854, 0]
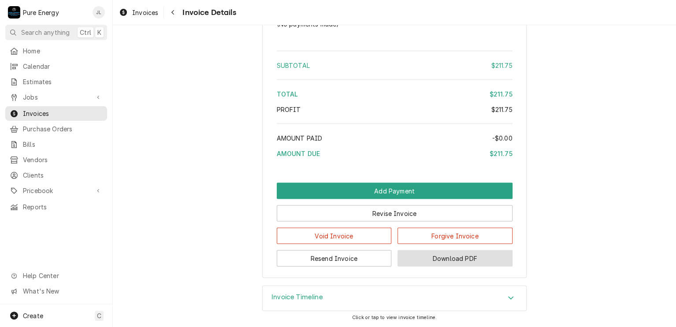
click at [445, 259] on button "Download PDF" at bounding box center [455, 258] width 115 height 16
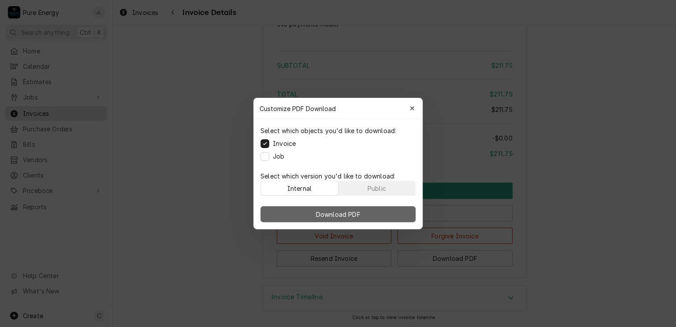
click at [370, 213] on button "Download PDF" at bounding box center [338, 214] width 155 height 16
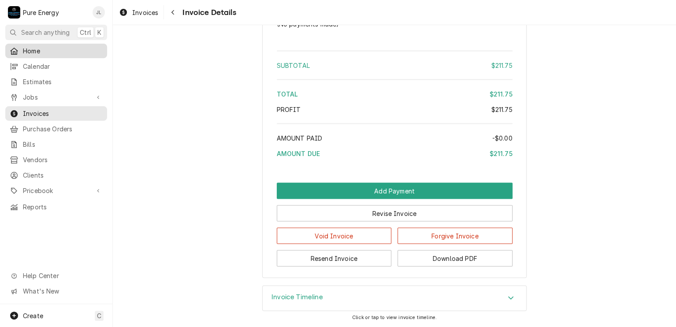
click at [57, 47] on span "Home" at bounding box center [63, 50] width 80 height 9
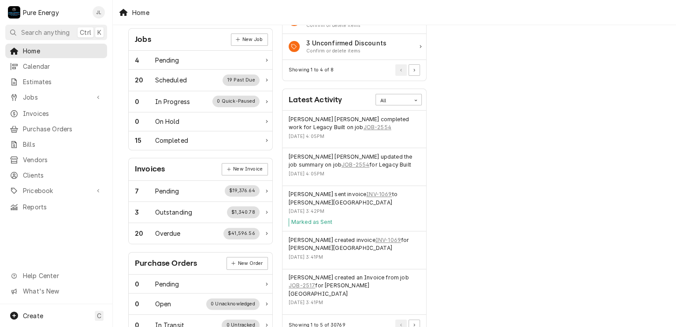
scroll to position [88, 0]
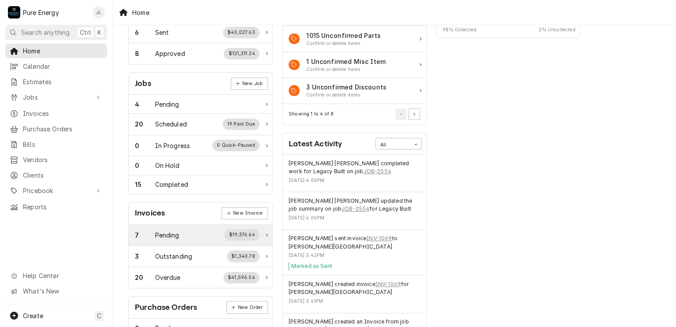
click at [172, 234] on div "Pending" at bounding box center [167, 235] width 24 height 9
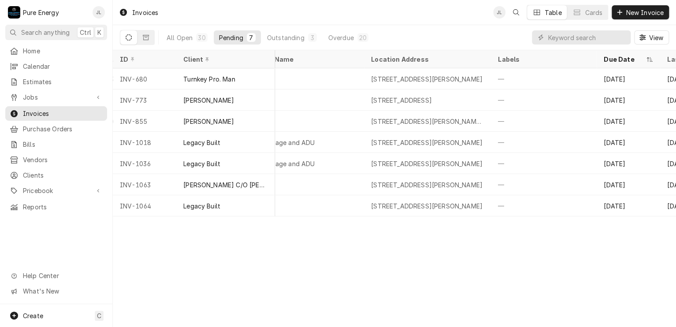
scroll to position [0, 276]
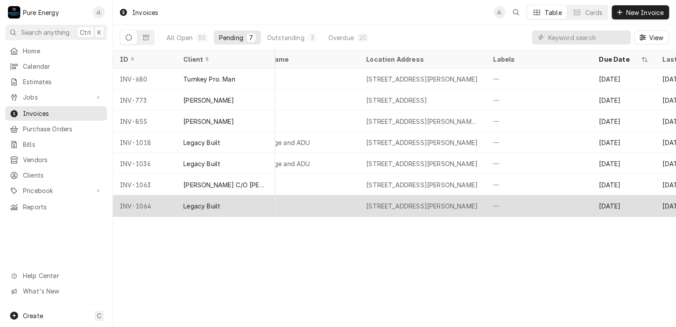
click at [534, 199] on div "—" at bounding box center [539, 205] width 106 height 21
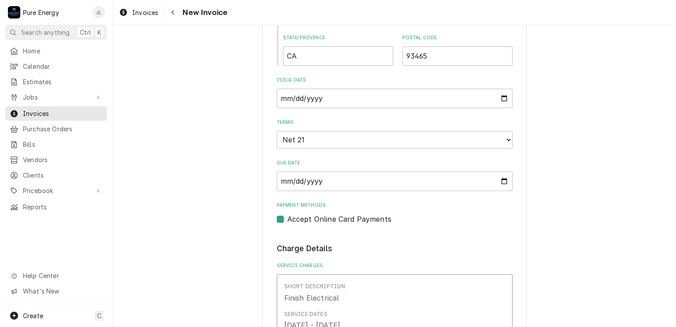
scroll to position [441, 0]
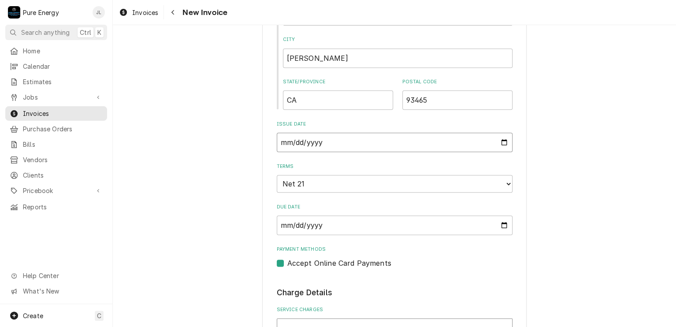
click at [499, 140] on input "[DATE]" at bounding box center [395, 142] width 236 height 19
type input "[DATE]"
click at [505, 182] on select "Choose payment terms... Same Day Net 7 Net 14 Net 21 Net 30 Net 45 Net 60 Net 90" at bounding box center [395, 184] width 236 height 18
type textarea "x"
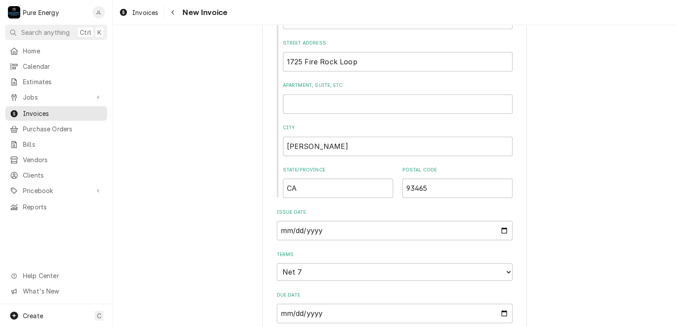
scroll to position [132, 0]
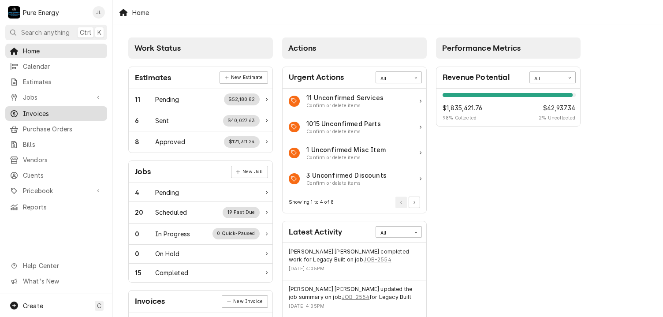
click at [56, 113] on span "Invoices" at bounding box center [63, 113] width 80 height 9
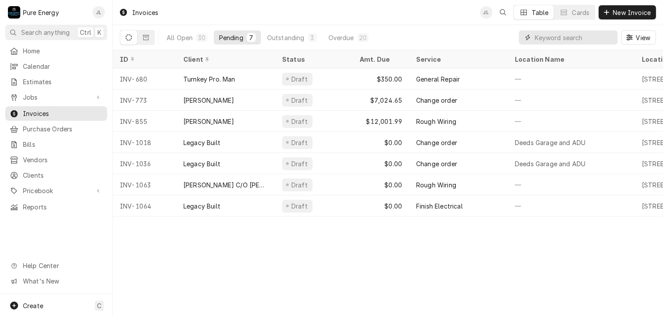
click at [552, 34] on input "Dynamic Content Wrapper" at bounding box center [574, 37] width 78 height 14
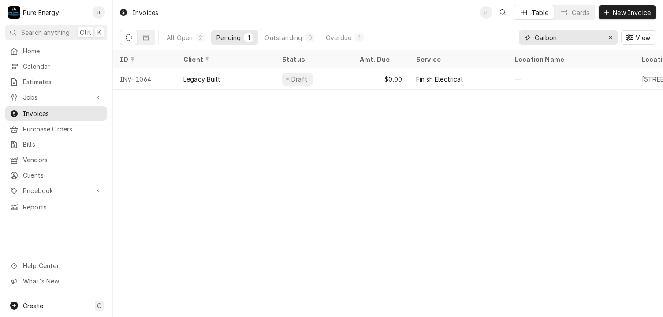
type input "Carbon"
click at [185, 34] on div "All Open" at bounding box center [180, 37] width 26 height 9
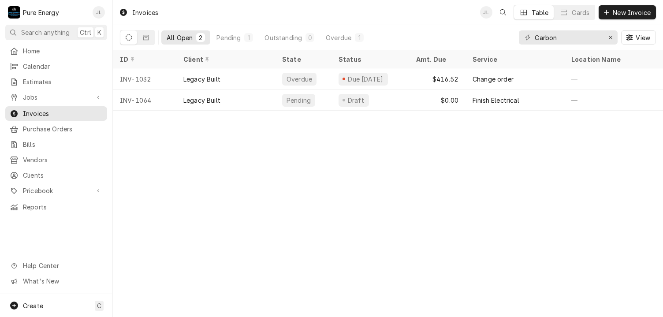
click at [128, 38] on icon "Dynamic Content Wrapper" at bounding box center [129, 37] width 6 height 6
click at [148, 35] on icon "Dynamic Content Wrapper" at bounding box center [146, 37] width 6 height 5
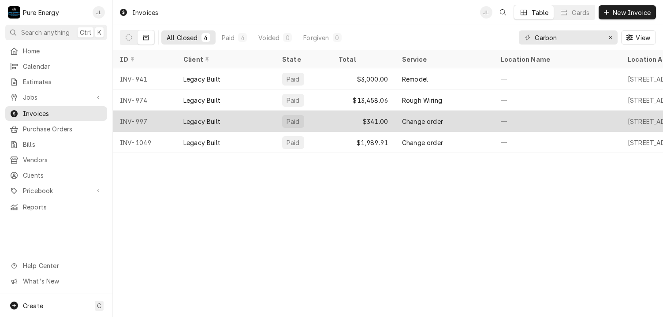
click at [161, 119] on div "INV-997" at bounding box center [144, 121] width 63 height 21
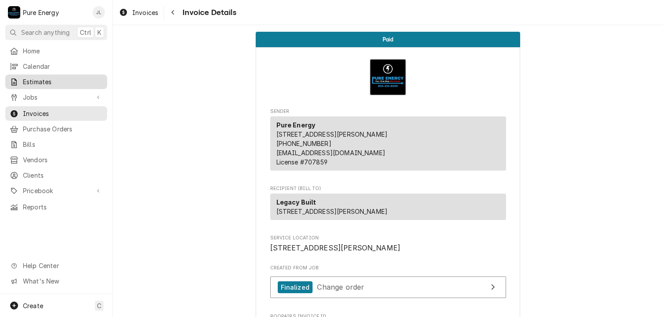
click at [44, 81] on span "Estimates" at bounding box center [63, 81] width 80 height 9
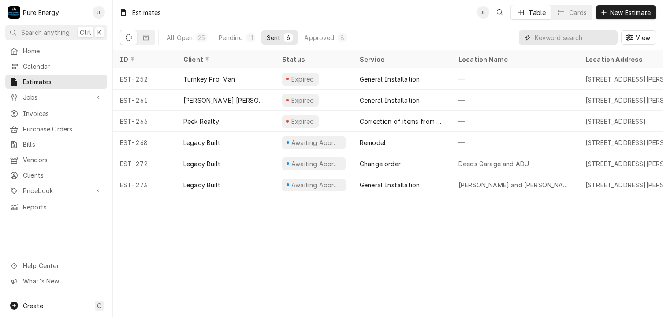
click at [540, 40] on input "Dynamic Content Wrapper" at bounding box center [574, 37] width 78 height 14
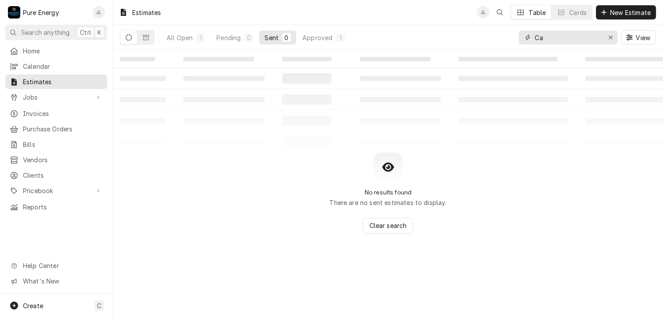
type input "C"
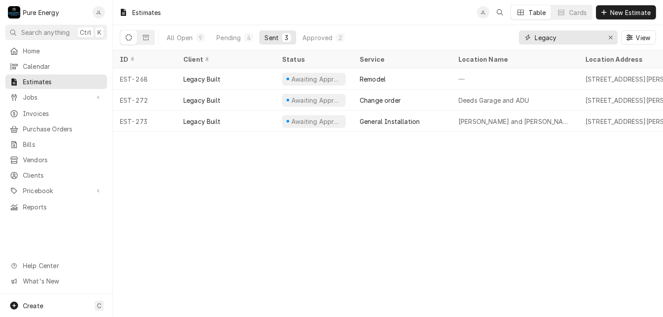
type input "Legacy"
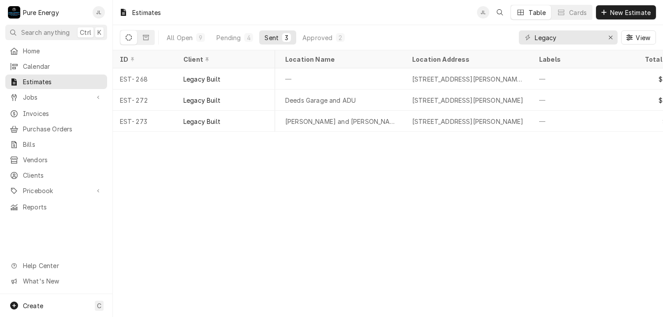
scroll to position [0, 174]
click at [327, 36] on div "Approved" at bounding box center [317, 37] width 30 height 9
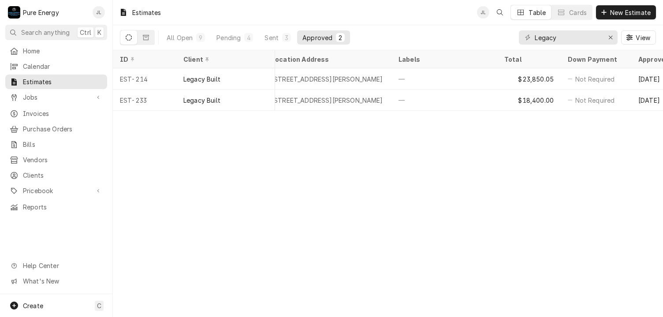
scroll to position [0, 322]
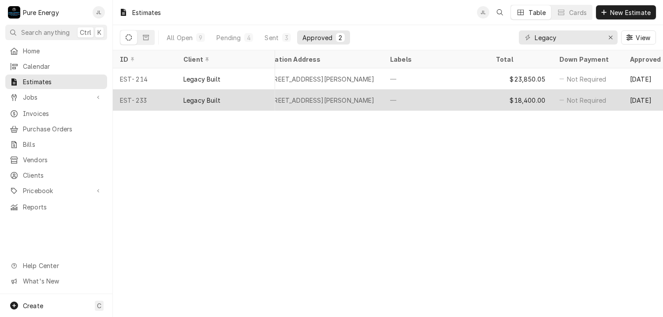
click at [473, 97] on div "—" at bounding box center [436, 100] width 106 height 21
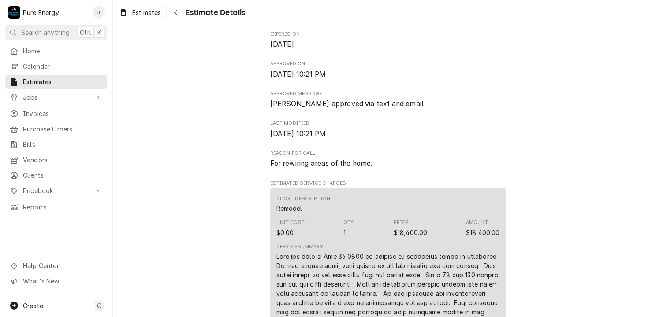
scroll to position [441, 0]
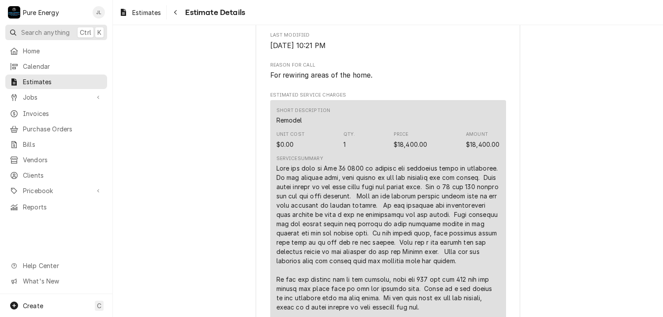
click at [46, 31] on span "Search anything" at bounding box center [45, 32] width 49 height 9
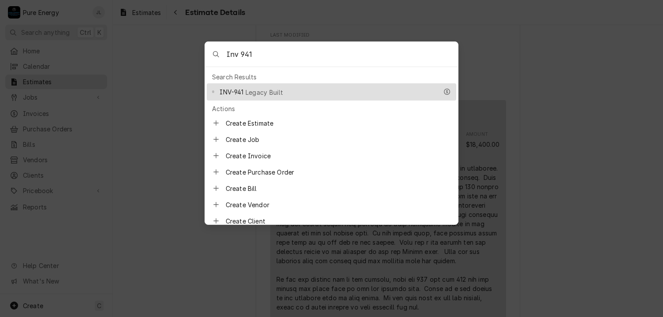
type input "Inv 941"
click at [235, 90] on span "INV-941" at bounding box center [232, 91] width 24 height 9
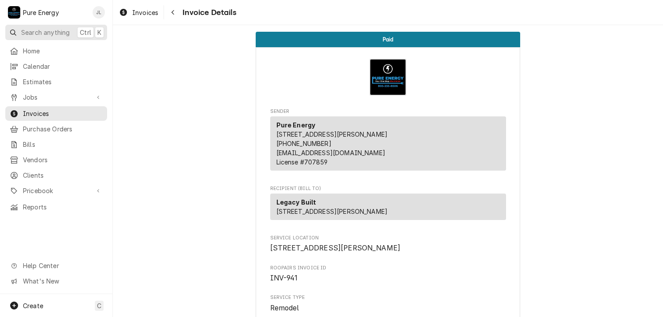
click at [45, 29] on span "Search anything" at bounding box center [45, 32] width 49 height 9
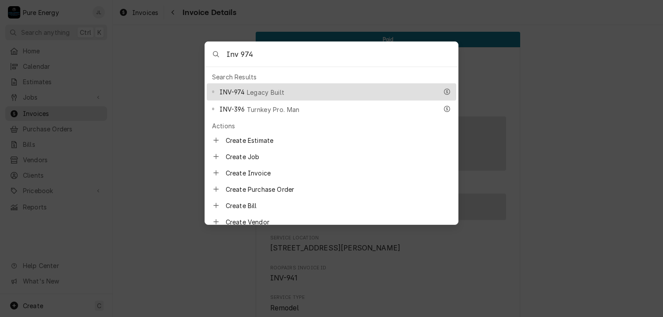
type input "Inv 974"
click at [244, 92] on span "INV-974" at bounding box center [232, 91] width 25 height 9
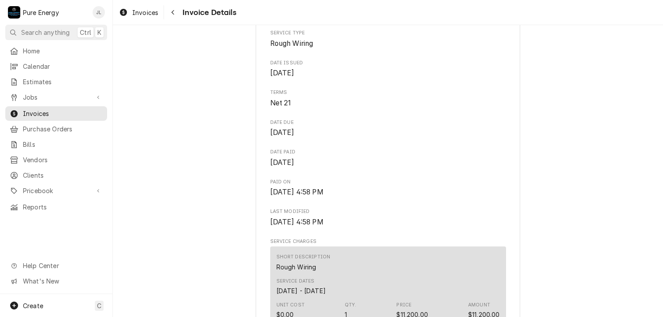
scroll to position [220, 0]
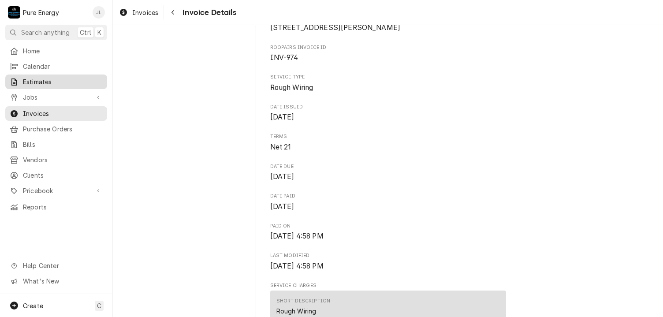
click at [56, 78] on span "Estimates" at bounding box center [63, 81] width 80 height 9
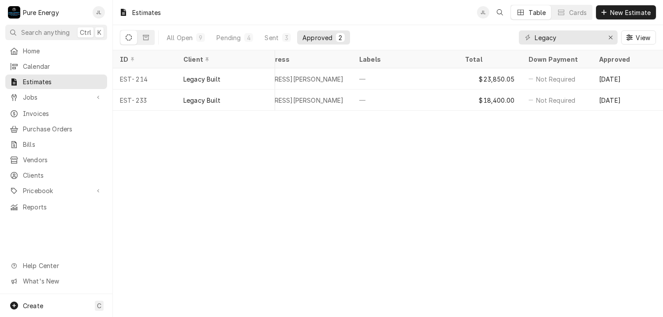
scroll to position [0, 361]
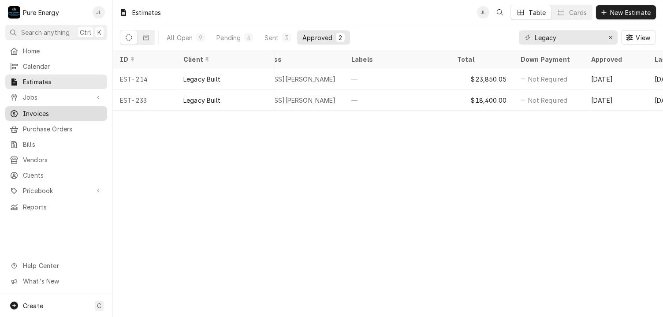
click at [55, 111] on span "Invoices" at bounding box center [63, 113] width 80 height 9
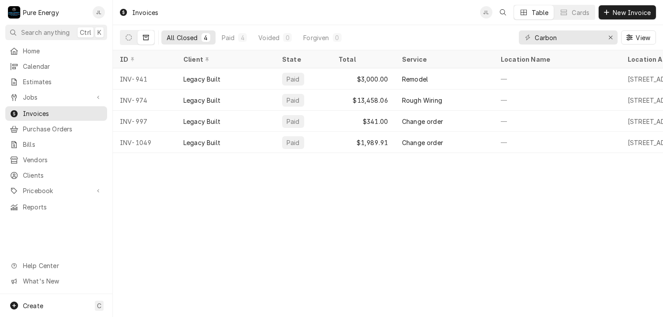
click at [146, 35] on icon "Dynamic Content Wrapper" at bounding box center [146, 37] width 6 height 6
click at [142, 37] on button "Dynamic Content Wrapper" at bounding box center [146, 37] width 17 height 14
click at [129, 40] on icon "Dynamic Content Wrapper" at bounding box center [129, 37] width 6 height 6
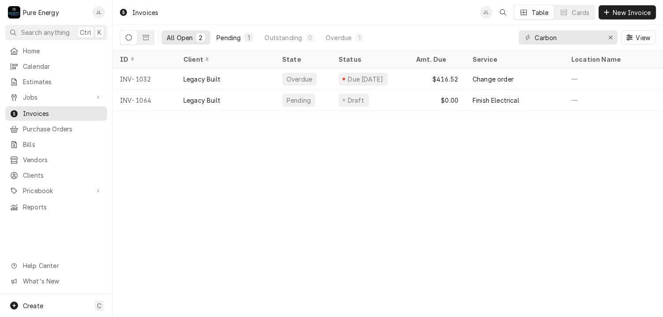
click at [224, 38] on div "Pending" at bounding box center [229, 37] width 24 height 9
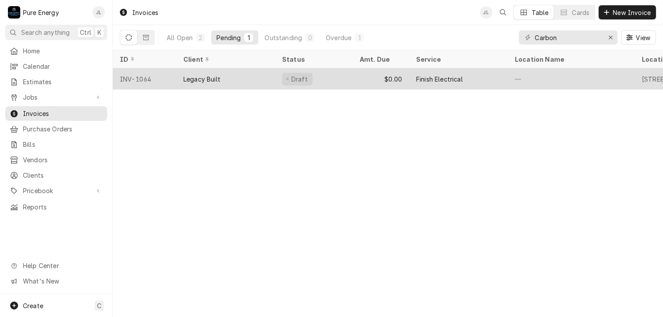
click at [246, 78] on div "Legacy Built" at bounding box center [225, 78] width 99 height 21
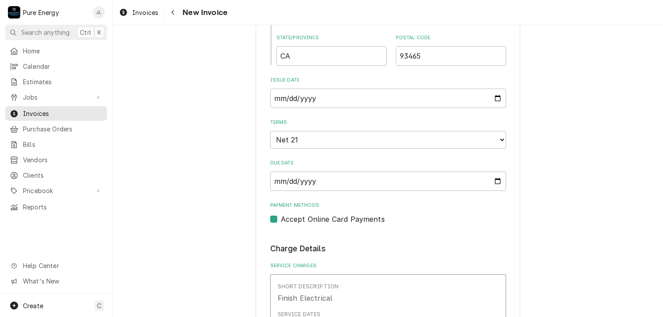
scroll to position [661, 0]
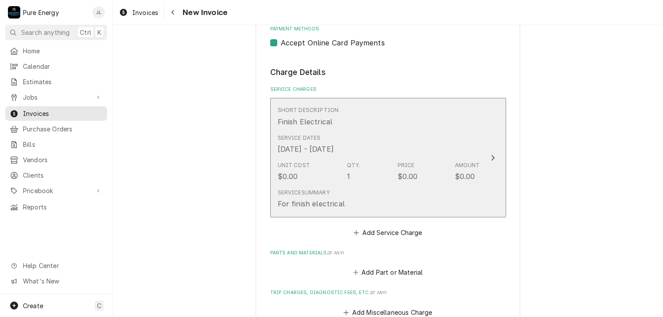
click at [322, 168] on div "Unit Cost $0.00 Qty. 1 Price $0.00 Amount $0.00" at bounding box center [379, 171] width 202 height 27
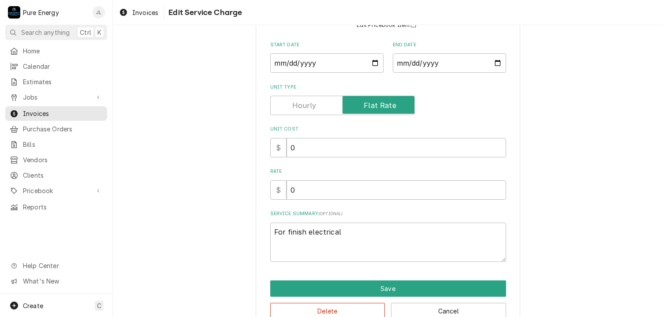
scroll to position [108, 0]
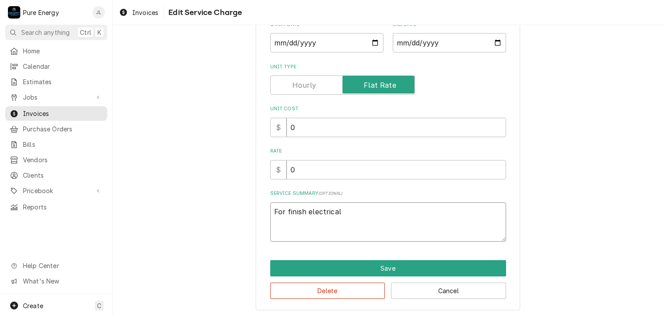
click at [344, 214] on textarea "For finish electrical" at bounding box center [388, 222] width 236 height 40
click at [347, 213] on textarea "For finish electrical" at bounding box center [388, 222] width 236 height 40
click at [346, 213] on textarea "For finish electrical" at bounding box center [388, 222] width 236 height 40
type textarea "x"
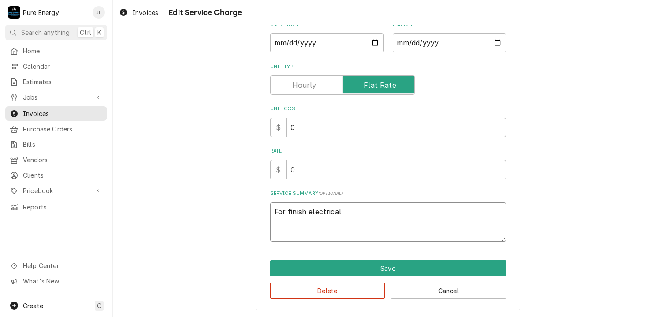
type textarea "For finish electrical."
type textarea "x"
type textarea "For finish electrical."
type textarea "x"
type textarea "For finish electrical."
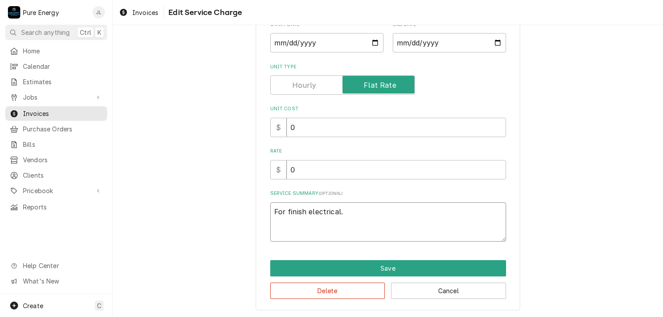
type textarea "x"
type textarea "For finish electrical. B"
type textarea "x"
type textarea "For finish electrical. Bi"
type textarea "x"
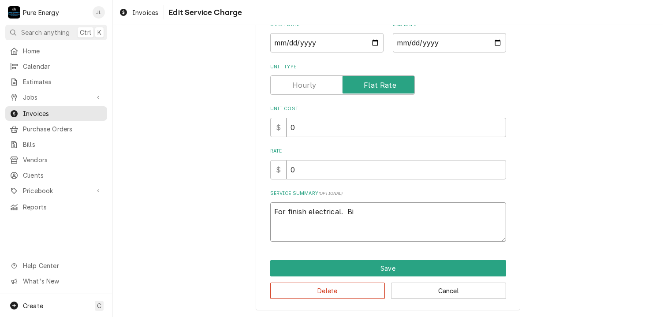
type textarea "For finish electrical. Bid"
type textarea "x"
type textarea "For finish electrical. Bid"
type textarea "x"
type textarea "For finish electrical. Bid w"
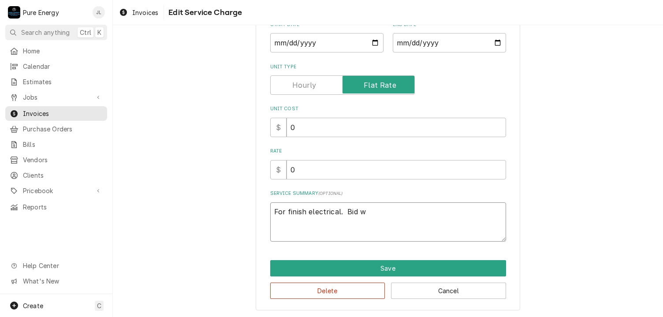
type textarea "x"
type textarea "For finish electrical. Bid wa"
type textarea "x"
type textarea "For finish electrical. Bid was"
type textarea "x"
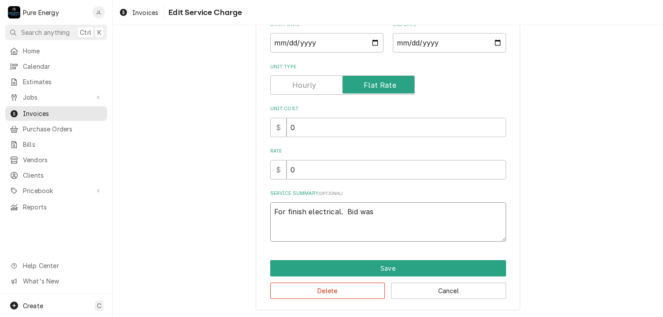
type textarea "For finish electrical. Bid was"
type textarea "x"
type textarea "For finish electrical. Bid was $"
type textarea "x"
type textarea "For finish electrical. Bid was $1"
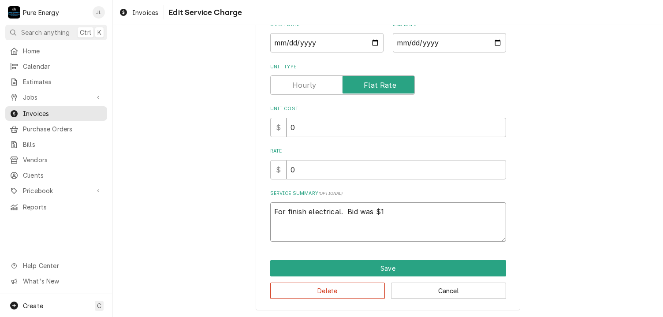
type textarea "x"
type textarea "For finish electrical. Bid was $10"
type textarea "x"
type textarea "For finish electrical. Bid was $1"
type textarea "x"
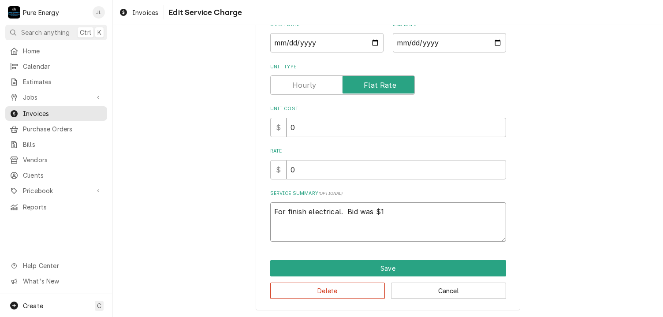
type textarea "For finish electrical. Bid was $18"
type textarea "x"
type textarea "For finish electrical. Bid was $18,"
type textarea "x"
type textarea "For finish electrical. Bid was $18,4"
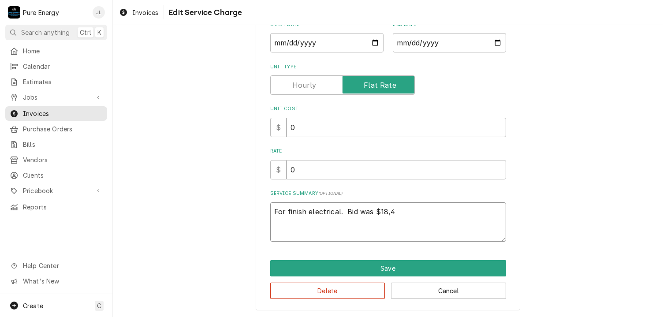
type textarea "x"
type textarea "For finish electrical. Bid was $18,40"
type textarea "x"
type textarea "For finish electrical. Bid was $18,400"
type textarea "x"
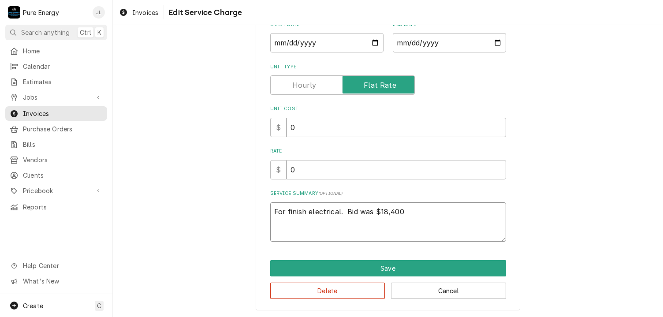
type textarea "For finish electrical. Bid was $18,400."
type textarea "x"
type textarea "For finish electrical. Bid was $18,400."
type textarea "x"
type textarea "For finish electrical. Bid was $18,400. I"
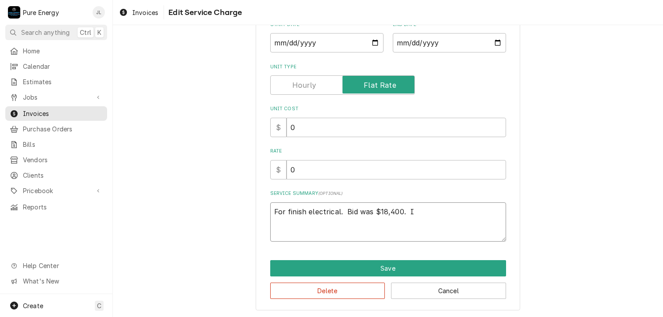
type textarea "x"
type textarea "For finish electrical. Bid was $18,400. In"
type textarea "x"
type textarea "For finish electrical. Bid was $18,400. I"
type textarea "x"
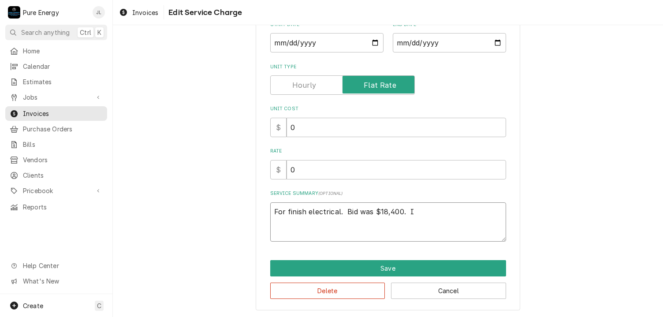
type textarea "For finish electrical. Bid was $18,400."
type textarea "x"
type textarea "For finish electrical. Bid was $18,400. P"
type textarea "x"
type textarea "For finish electrical. Bid was $18,400. Pa"
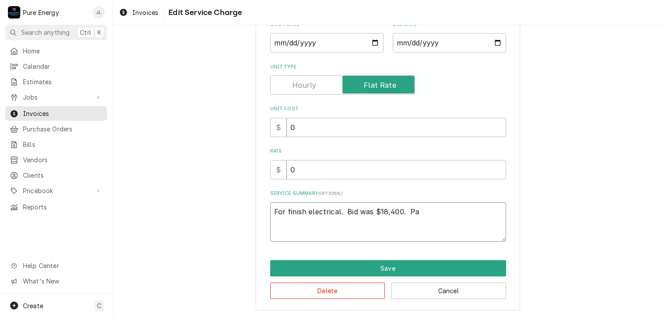
type textarea "x"
type textarea "For finish electrical. Bid was $18,400. Pai"
type textarea "x"
type textarea "For finish electrical. Bid was $18,400. Paid"
type textarea "x"
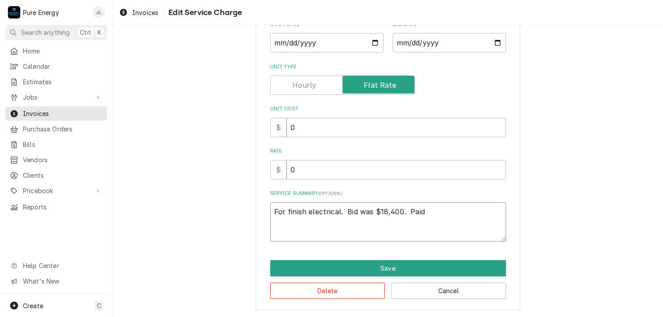
type textarea "For finish electrical. Bid was $18,400. Paid"
type textarea "x"
type textarea "For finish electrical. Bid was $18,400. Paid $"
type textarea "x"
type textarea "For finish electrical. Bid was $18,400. Paid $3"
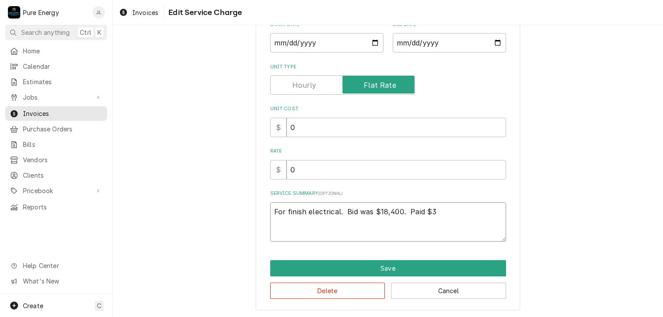
type textarea "x"
type textarea "For finish electrical. Bid was $18,400. Paid $3."
type textarea "x"
type textarea "For finish electrical. Bid was $18,400. Paid $3.,"
type textarea "x"
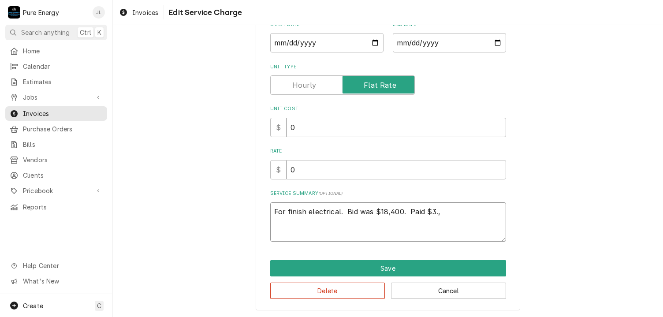
type textarea "For finish electrical. Bid was $18,400. Paid $3.,0"
type textarea "x"
type textarea "For finish electrical. Bid was $18,400. Paid $3.,00"
type textarea "x"
type textarea "For finish electrical. Bid was $18,400. Paid $3.,000"
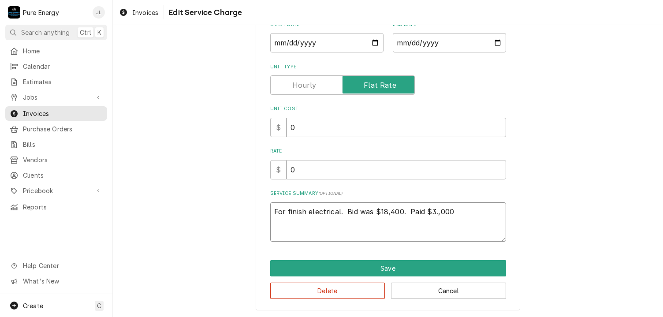
type textarea "x"
type textarea "For finish electrical. Bid was $18,400. Paid $3.,000"
type textarea "x"
type textarea "For finish electrical. Bid was $18,400. Paid $3.,000 i"
type textarea "x"
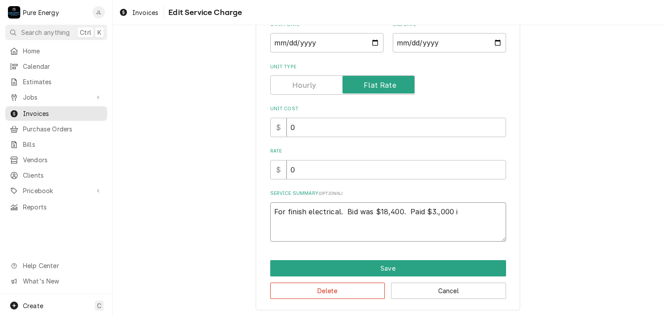
type textarea "For finish electrical. Bid was $18,400. Paid $3.,000 in"
type textarea "x"
type textarea "For finish electrical. Bid was $18,400. Paid $3.,000 inv"
type textarea "x"
type textarea "For finish electrical. Bid was $18,400. Paid $3.,000 inv"
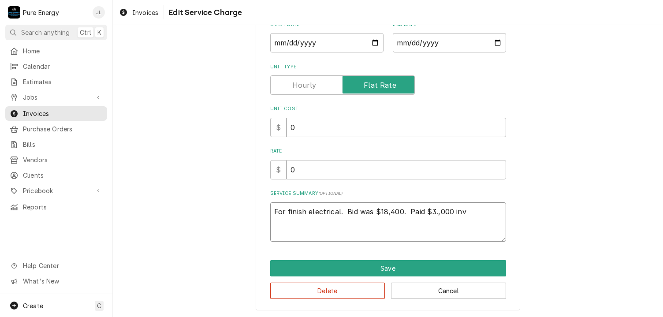
type textarea "x"
type textarea "For finish electrical. Bid was $18,400. Paid $3.,000 inv 9"
type textarea "x"
type textarea "For finish electrical. Bid was $18,400. Paid $3.,000 inv 94"
type textarea "x"
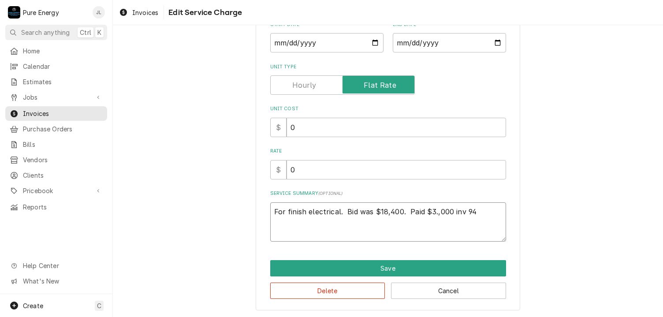
type textarea "For finish electrical. Bid was $18,400. Paid $3.,000 inv 941"
type textarea "x"
type textarea "For finish electrical. Bid was $18,400. Paid $3.,000 inv 941."
type textarea "x"
type textarea "For finish electrical. Bid was $18,400. Paid $3.,000 inv 941.."
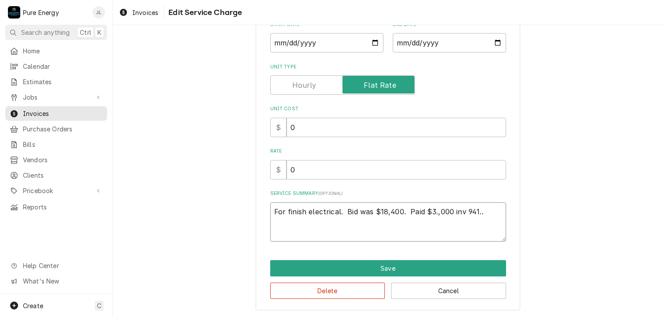
type textarea "x"
type textarea "For finish electrical. Bid was $18,400. Paid $3.,000 inv 941.."
type textarea "x"
type textarea "For finish electrical. Bid was $18,400. Paid $3.,000 inv 941.."
type textarea "x"
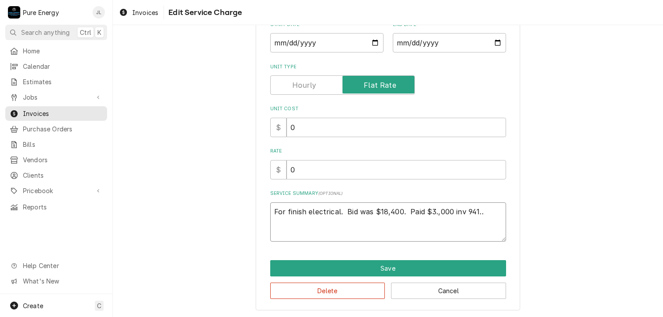
type textarea "For finish electrical. Bid was $18,400. Paid $3.,000 inv 941.."
type textarea "x"
type textarea "For finish electrical. Bid was $18,400. Paid $3.,000 inv 941.."
type textarea "x"
type textarea "For finish electrical. Bid was $18,400. Paid $3.,000 inv 941."
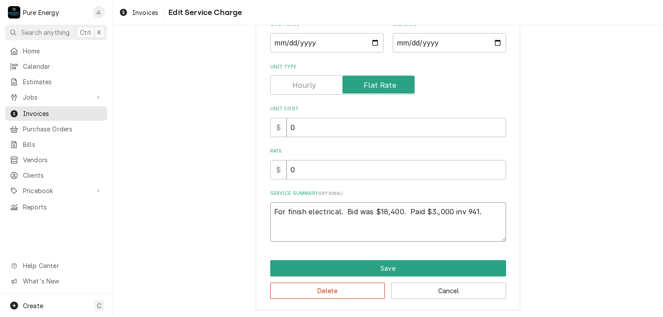
type textarea "x"
type textarea "For finish electrical. Bid was $18,400. Paid $3.,000 inv 941."
type textarea "x"
type textarea "For finish electrical. Bid was $18,400. Paid $3.,000 inv 941. P"
type textarea "x"
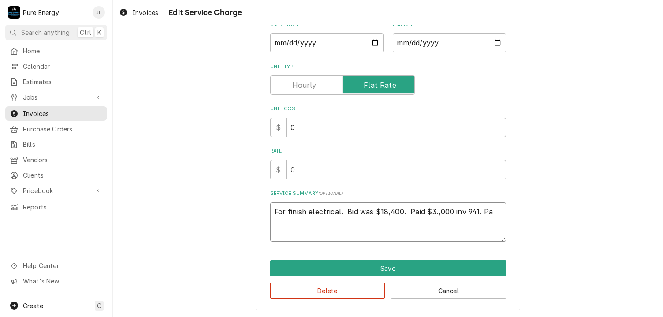
type textarea "For finish electrical. Bid was $18,400. Paid $3.,000 inv 941. Pai"
type textarea "x"
type textarea "For finish electrical. Bid was $18,400. Paid $3.,000 inv 941. Paid"
type textarea "x"
type textarea "For finish electrical. Bid was $18,400. Paid $3.,000 inv 941. Paid"
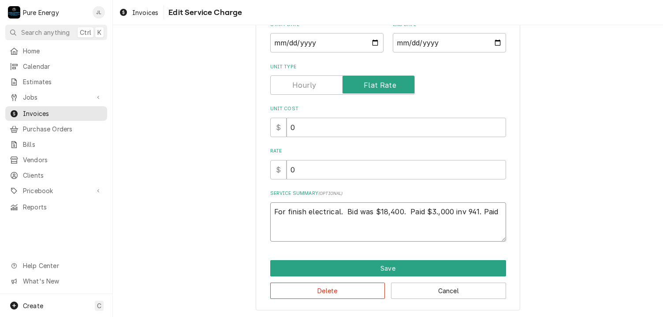
type textarea "x"
type textarea "For finish electrical. Bid was $18,400. Paid $3.,000 inv 941. Paid s"
type textarea "x"
type textarea "For finish electrical. Bid was $18,400. Paid $3.,000 inv 941. Paid se"
type textarea "x"
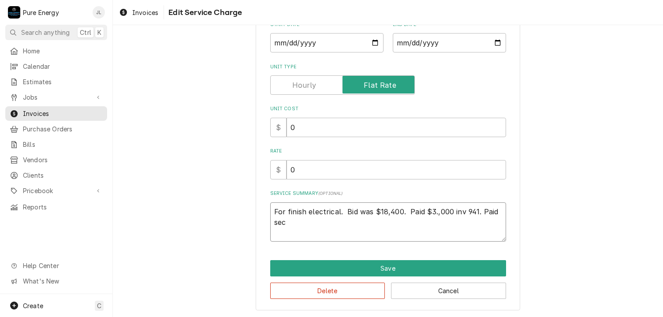
type textarea "For finish electrical. Bid was $18,400. Paid $3.,000 inv 941. Paid seco"
type textarea "x"
type textarea "For finish electrical. Bid was $18,400. Paid $3.,000 inv 941. Paid secon"
type textarea "x"
type textarea "For finish electrical. Bid was $18,400. Paid $3.,000 inv 941. Paid second"
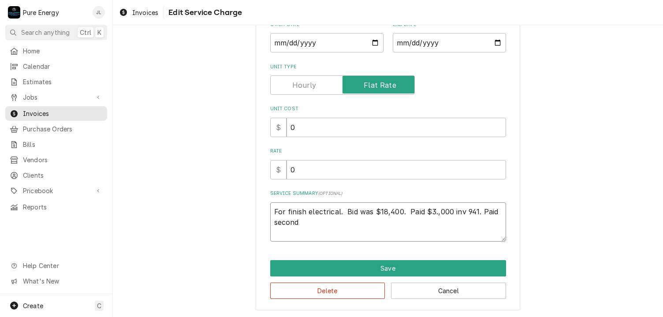
type textarea "x"
type textarea "For finish electrical. Bid was $18,400. Paid $3.,000 inv 941. Paid second"
type textarea "x"
type textarea "For finish electrical. Bid was $18,400. Paid $3.,000 inv 941. Paid second p"
type textarea "x"
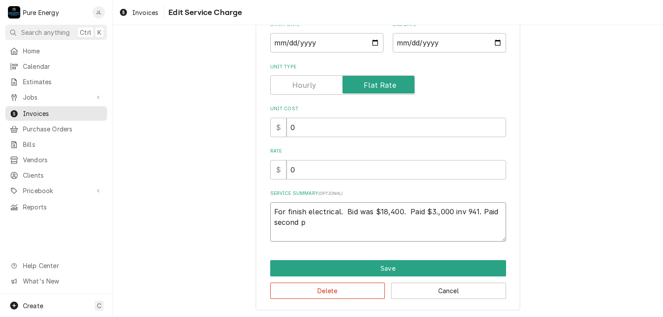
type textarea "For finish electrical. Bid was $18,400. Paid $3.,000 inv 941. Paid second pr"
type textarea "x"
type textarea "For finish electrical. Bid was $18,400. Paid $3.,000 inv 941. Paid second pro"
type textarea "x"
type textarea "For finish electrical. Bid was $18,400. Paid $3.,000 inv 941. Paid second prog"
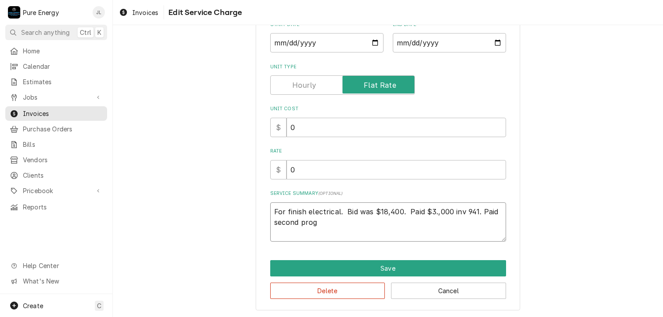
type textarea "x"
type textarea "For finish electrical. Bid was $18,400. Paid $3.,000 inv 941. Paid second progr"
type textarea "x"
type textarea "For finish electrical. Bid was $18,400. Paid $3.,000 inv 941. Paid second progre"
type textarea "x"
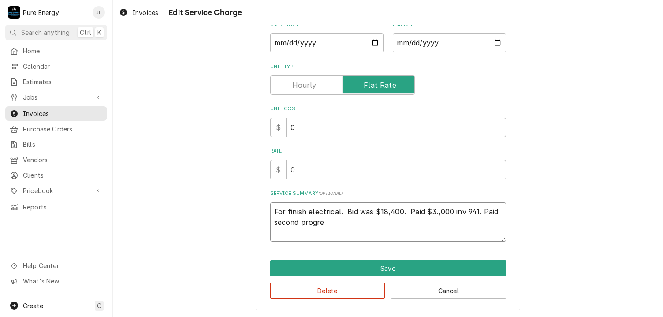
type textarea "For finish electrical. Bid was $18,400. Paid $3.,000 inv 941. Paid second progr…"
type textarea "x"
type textarea "For finish electrical. Bid was $18,400. Paid $3.,000 inv 941. Paid second progr…"
type textarea "x"
type textarea "For finish electrical. Bid was $18,400. Paid $3.,000 inv 941. Paid second progr…"
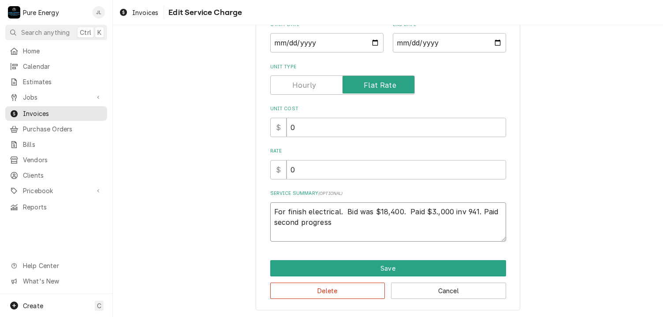
type textarea "x"
type textarea "For finish electrical. Bid was $18,400. Paid $3.,000 inv 941. Paid second progr…"
type textarea "x"
type textarea "For finish electrical. Bid was $18,400. Paid $3.,000 inv 941. Paid second progr…"
type textarea "x"
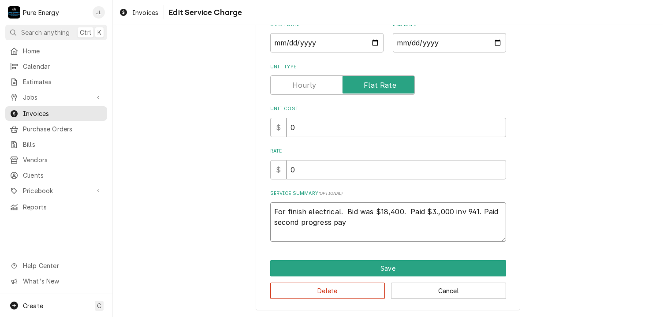
type textarea "For finish electrical. Bid was $18,400. Paid $3.,000 inv 941. Paid second progr…"
type textarea "x"
type textarea "For finish electrical. Bid was $18,400. Paid $3.,000 inv 941. Paid second progr…"
type textarea "x"
type textarea "For finish electrical. Bid was $18,400. Paid $3.,000 inv 941. Paid second progr…"
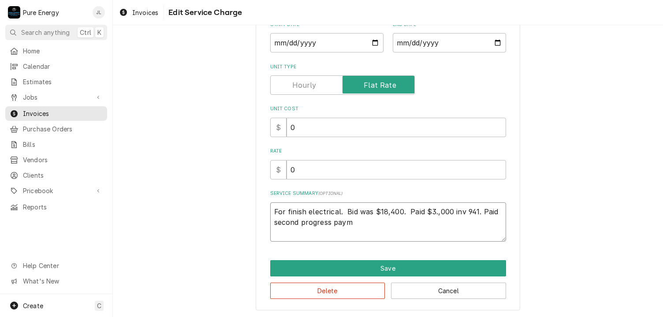
type textarea "x"
type textarea "For finish electrical. Bid was $18,400. Paid $3.,000 inv 941. Paid second progr…"
type textarea "x"
type textarea "For finish electrical. Bid was $18,400. Paid $3.,000 inv 941. Paid second progr…"
type textarea "x"
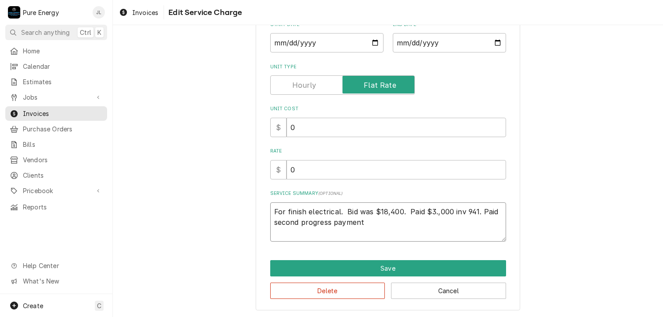
type textarea "For finish electrical. Bid was $18,400. Paid $3.,000 inv 941. Paid second progr…"
type textarea "x"
type textarea "For finish electrical. Bid was $18,400. Paid $3.,000 inv 941. Paid second progr…"
type textarea "x"
type textarea "For finish electrical. Bid was $18,400. Paid $3.,000 inv 941. Paid second progr…"
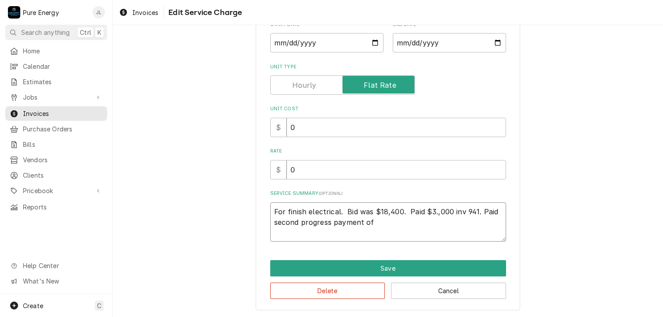
type textarea "x"
type textarea "For finish electrical. Bid was $18,400. Paid $3.,000 inv 941. Paid second progr…"
type textarea "x"
type textarea "For finish electrical. Bid was $18,400. Paid $3.,000 inv 941. Paid second progr…"
type textarea "x"
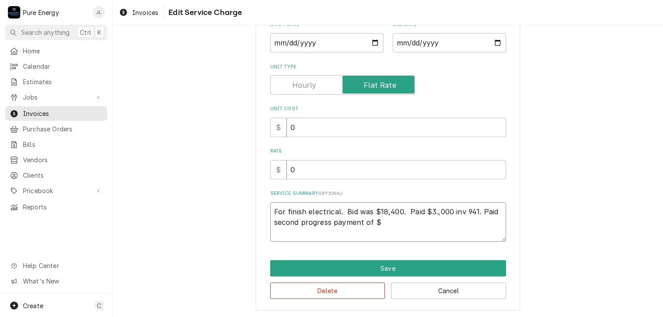
type textarea "For finish electrical. Bid was $18,400. Paid $3.,000 inv 941. Paid second progr…"
type textarea "x"
type textarea "For finish electrical. Bid was $18,400. Paid $3.,000 inv 941. Paid second progr…"
type textarea "x"
type textarea "For finish electrical. Bid was $18,400. Paid $3.,000 inv 941. Paid second progr…"
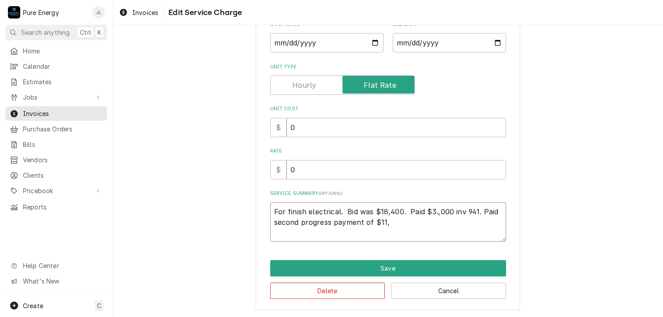
type textarea "x"
type textarea "For finish electrical. Bid was $18,400. Paid $3.,000 inv 941. Paid second progr…"
type textarea "x"
type textarea "For finish electrical. Bid was $18,400. Paid $3.,000 inv 941. Paid second progr…"
type textarea "x"
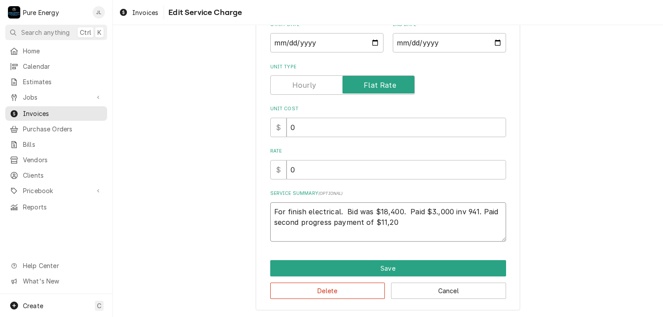
type textarea "For finish electrical. Bid was $18,400. Paid $3.,000 inv 941. Paid second progr…"
type textarea "x"
type textarea "For finish electrical. Bid was $18,400. Paid $3.,000 inv 941. Paid second progr…"
type textarea "x"
type textarea "For finish electrical. Bid was $18,400. Paid $3.,000 inv 941. Paid second progr…"
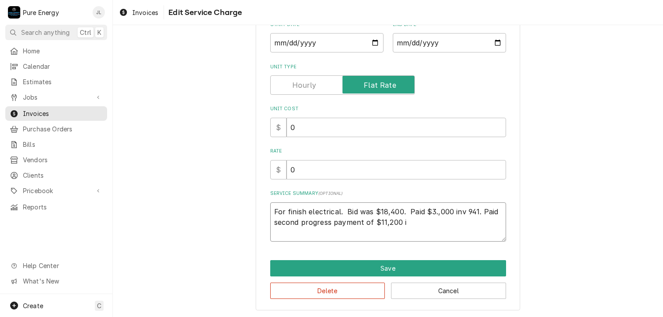
type textarea "x"
type textarea "For finish electrical. Bid was $18,400. Paid $3.,000 inv 941. Paid second progr…"
type textarea "x"
type textarea "For finish electrical. Bid was $18,400. Paid $3.,000 inv 941. Paid second progr…"
type textarea "x"
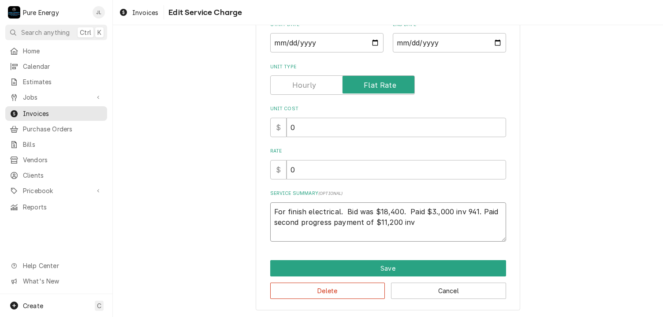
type textarea "For finish electrical. Bid was $18,400. Paid $3.,000 inv 941. Paid second progr…"
type textarea "x"
type textarea "For finish electrical. Bid was $18,400. Paid $3.,000 inv 941. Paid second progr…"
type textarea "x"
type textarea "For finish electrical. Bid was $18,400. Paid $3.,000 inv 941. Paid second progr…"
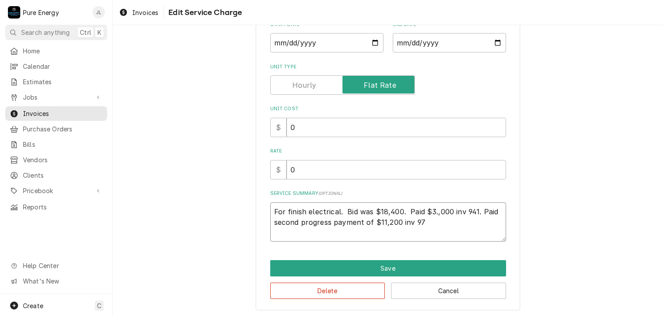
type textarea "x"
type textarea "For finish electrical. Bid was $18,400. Paid $3.,000 inv 941. Paid second progr…"
